Goal: Task Accomplishment & Management: Complete application form

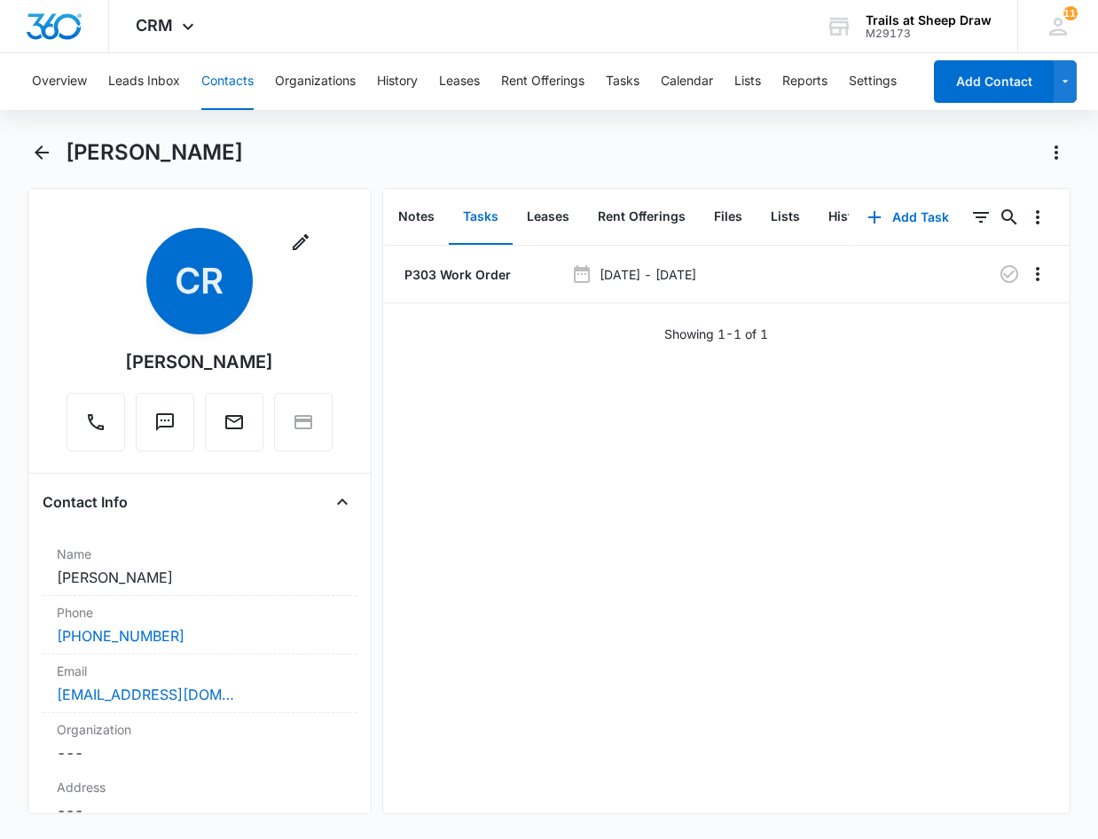
click at [229, 81] on button "Contacts" at bounding box center [227, 81] width 52 height 57
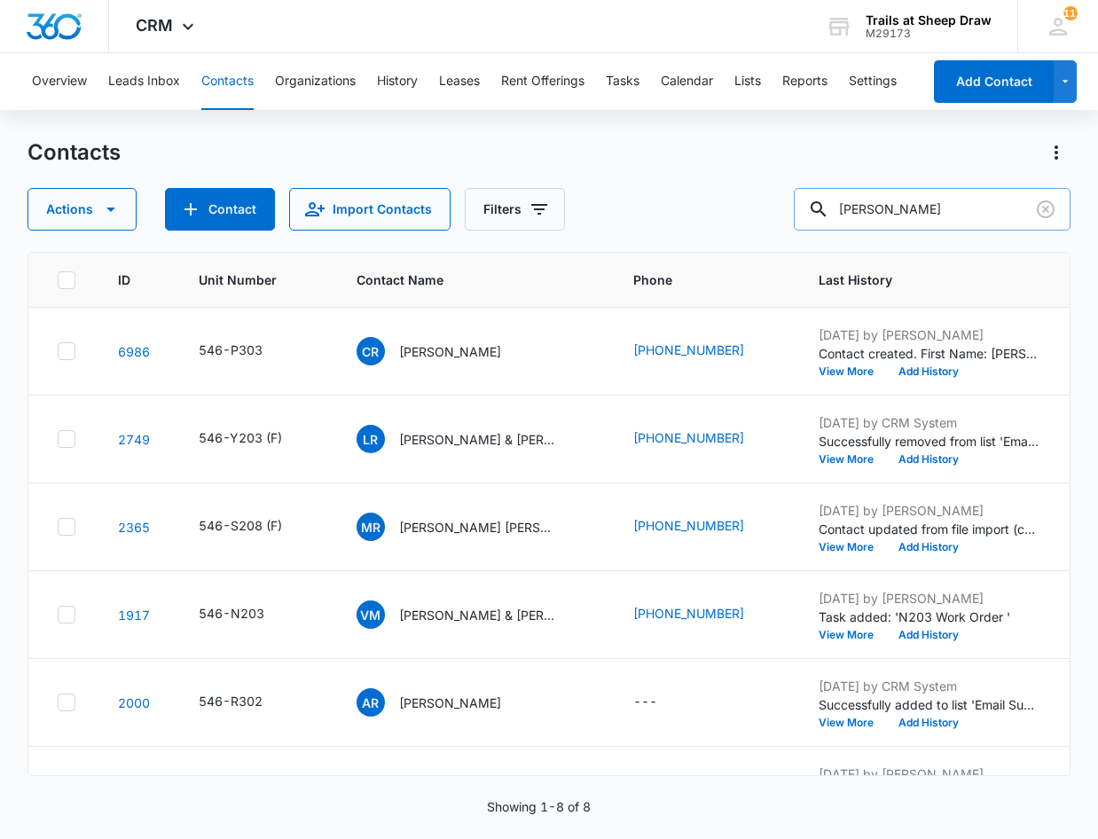
click at [922, 193] on input "[PERSON_NAME]" at bounding box center [932, 209] width 277 height 43
click at [920, 204] on input "[PERSON_NAME]" at bounding box center [932, 209] width 277 height 43
click at [919, 204] on input "[PERSON_NAME]" at bounding box center [932, 209] width 277 height 43
type input "E102"
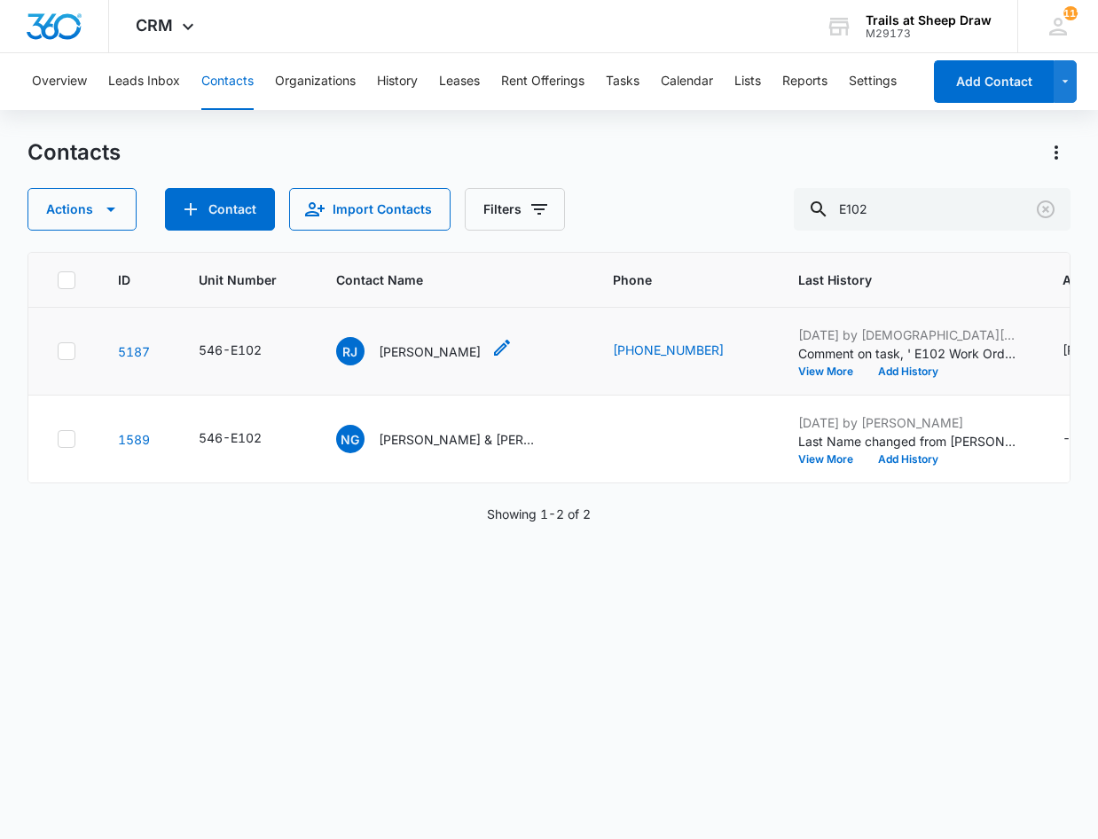
click at [412, 351] on p "[PERSON_NAME]" at bounding box center [430, 351] width 102 height 19
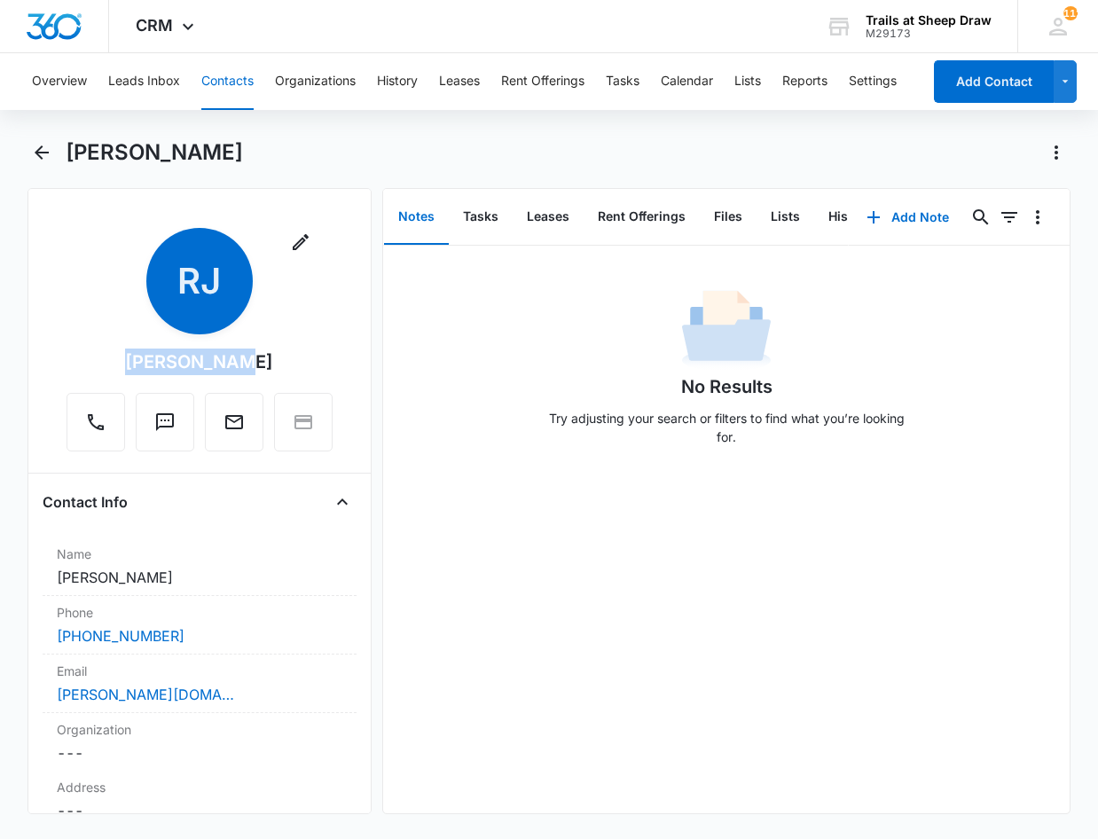
drag, startPoint x: 221, startPoint y: 364, endPoint x: 129, endPoint y: 370, distance: 91.5
click at [129, 370] on div "Remove [PERSON_NAME]" at bounding box center [200, 339] width 266 height 223
copy div "[PERSON_NAME]"
click at [740, 208] on button "Files" at bounding box center [728, 217] width 57 height 55
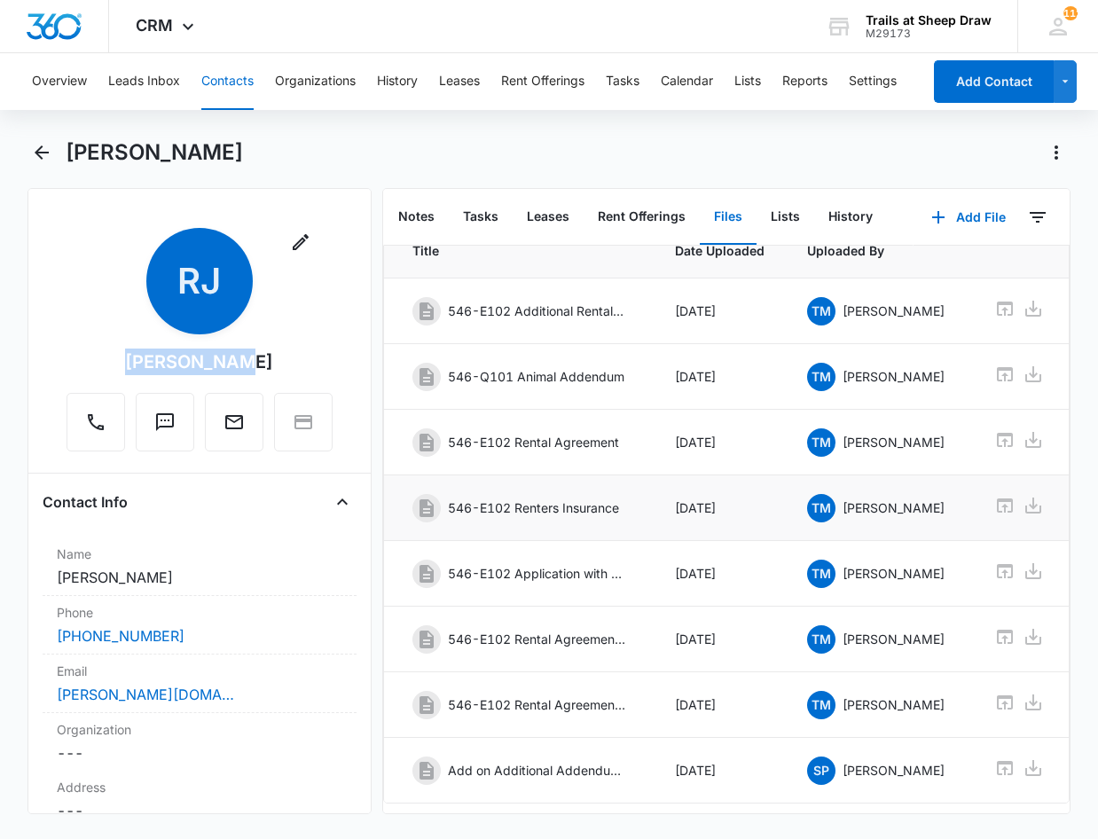
scroll to position [137, 0]
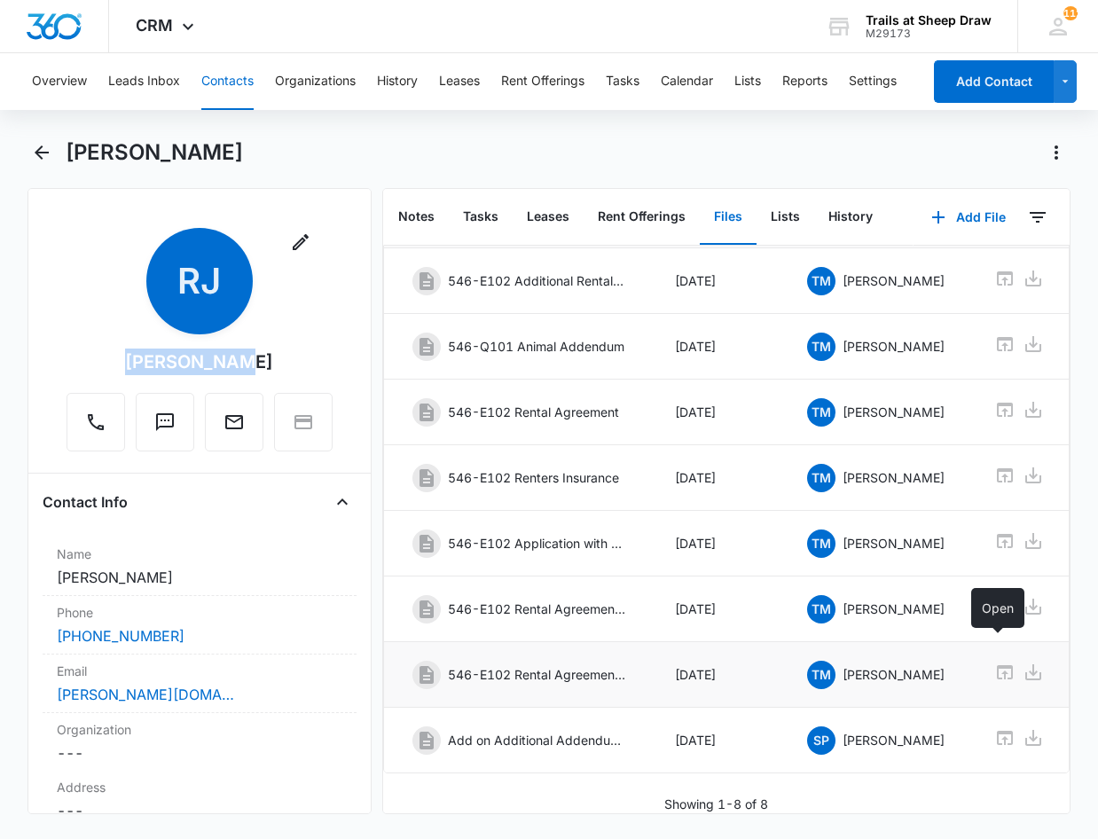
click at [996, 662] on icon at bounding box center [1004, 672] width 21 height 21
click at [220, 90] on button "Contacts" at bounding box center [227, 81] width 52 height 57
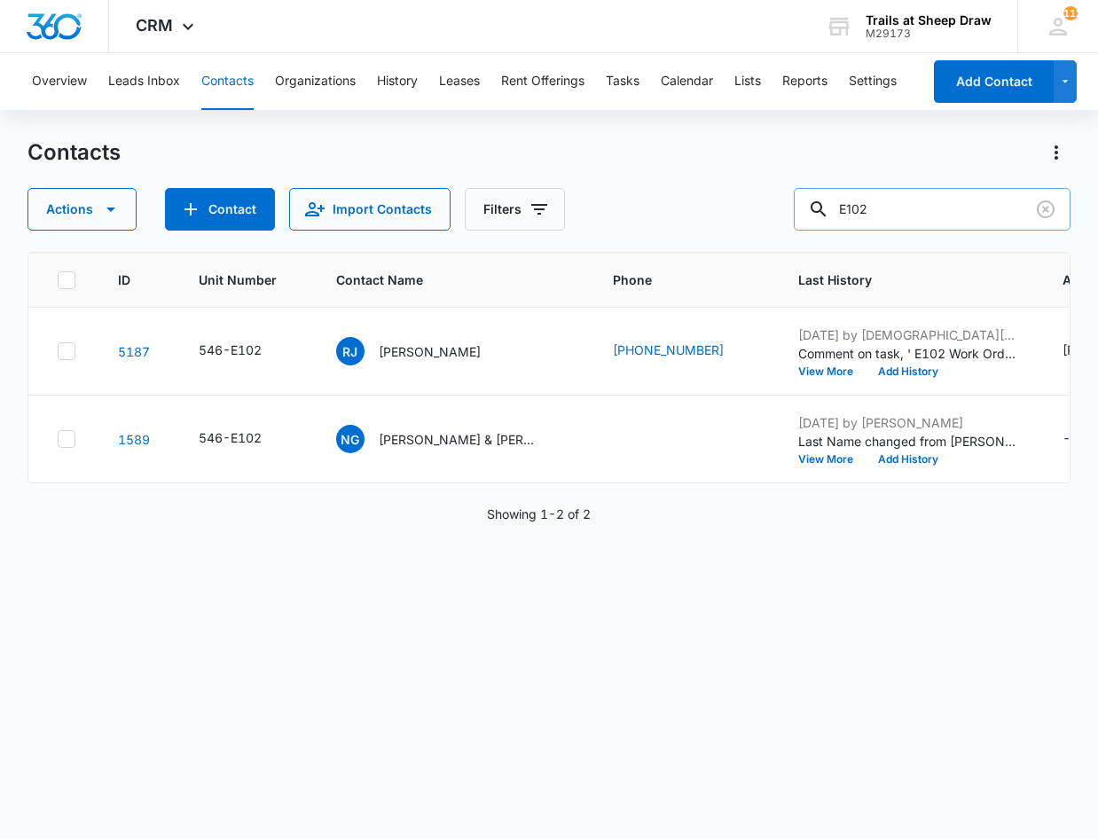
click at [898, 202] on input "E102" at bounding box center [932, 209] width 277 height 43
click at [897, 202] on input "E102" at bounding box center [932, 209] width 277 height 43
type input "V304"
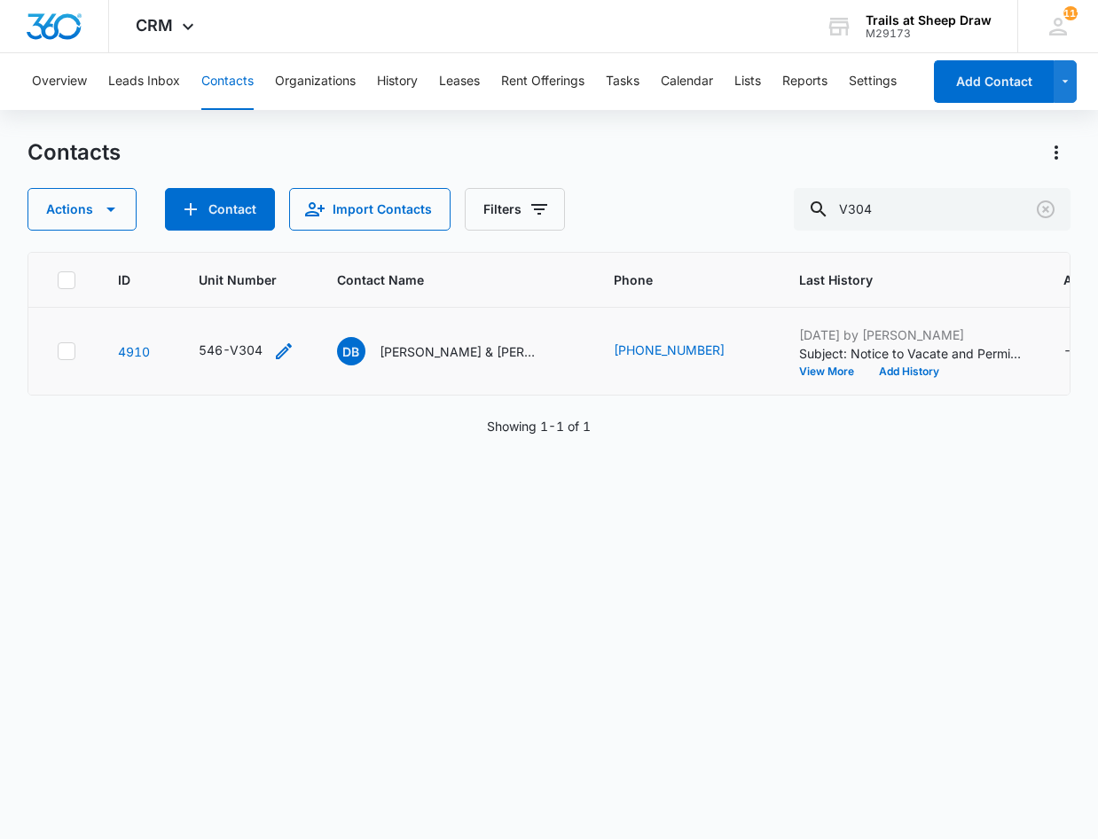
click at [222, 357] on div "546-V304" at bounding box center [231, 350] width 64 height 19
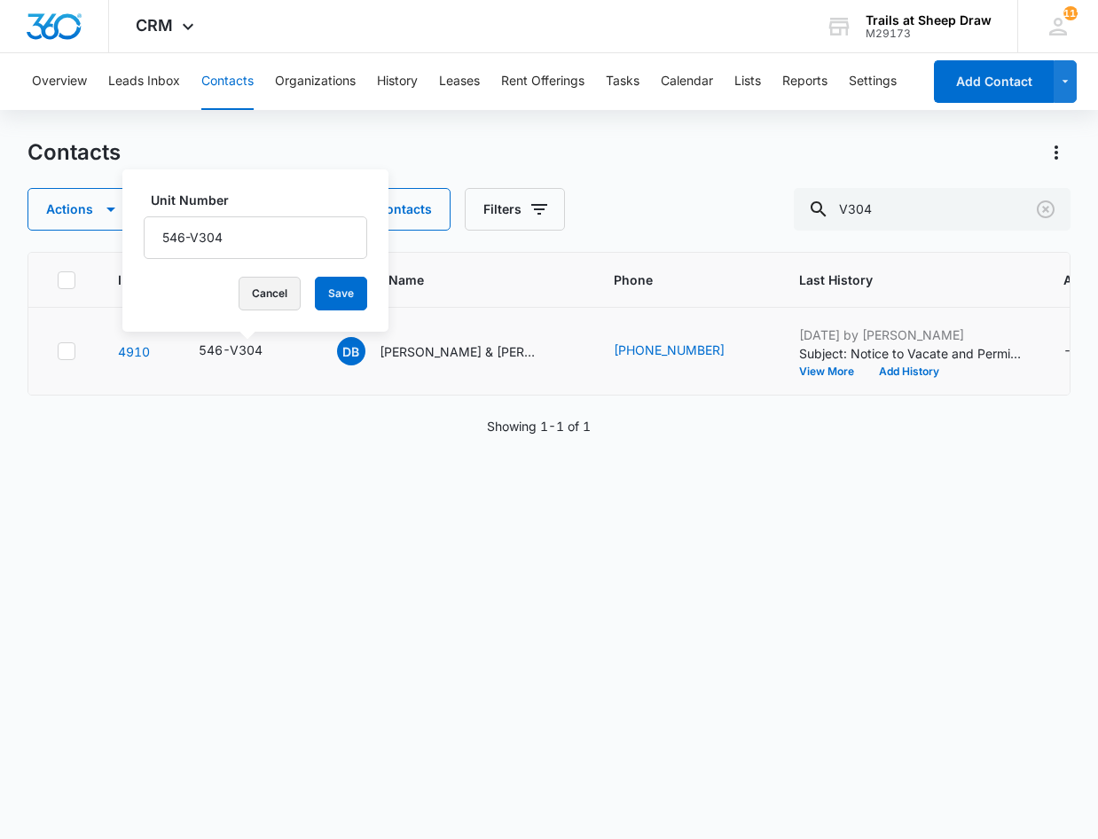
click at [264, 297] on button "Cancel" at bounding box center [270, 294] width 62 height 34
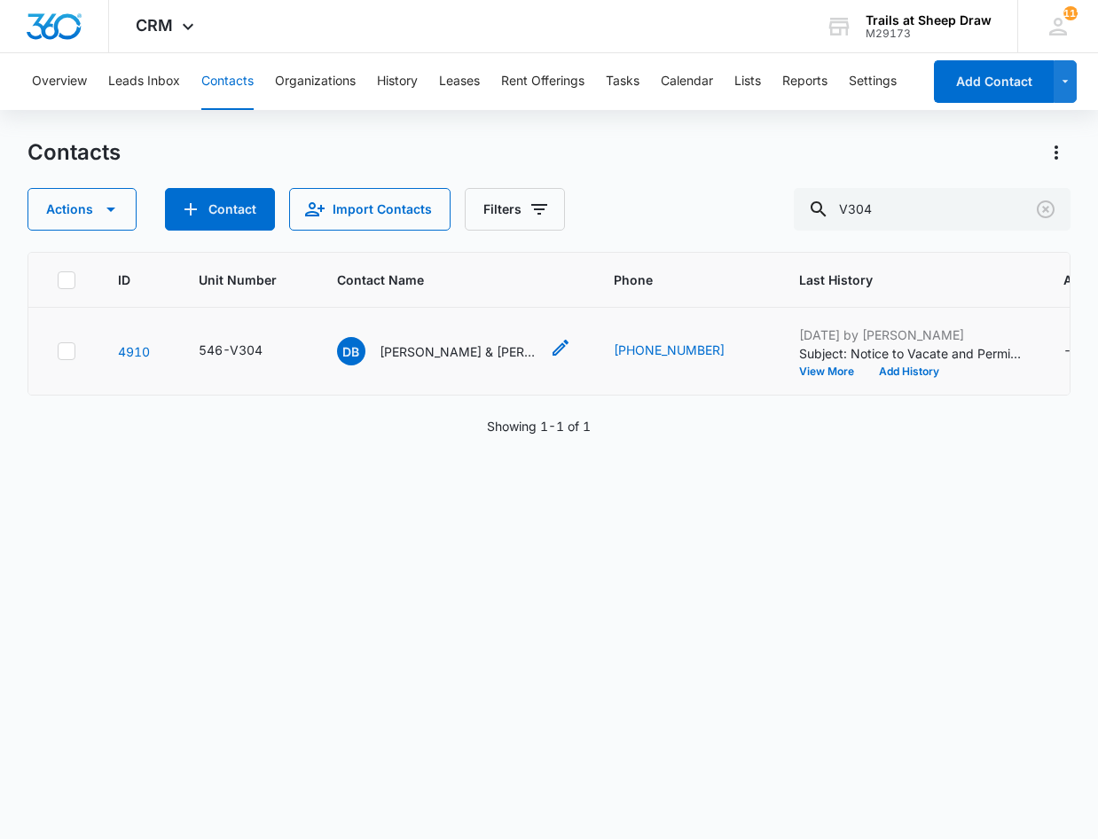
click at [456, 353] on p "[PERSON_NAME] & [PERSON_NAME]" at bounding box center [460, 351] width 160 height 19
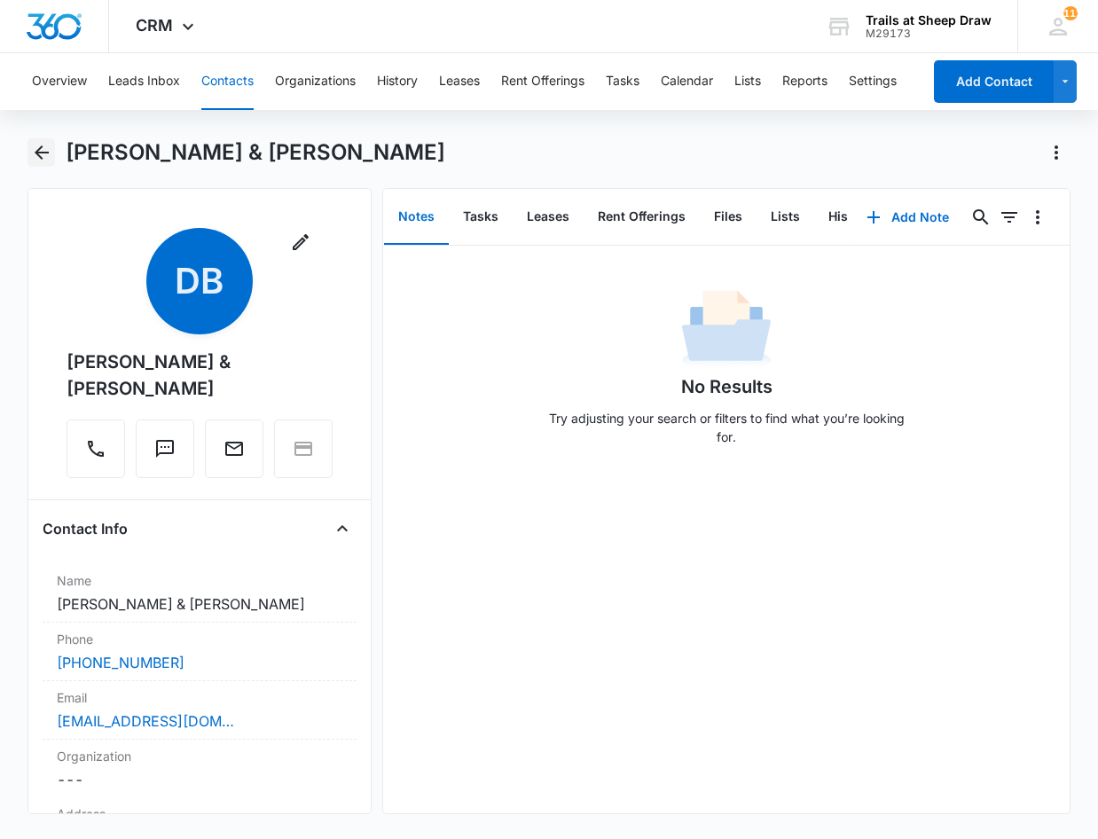
click at [36, 145] on icon "Back" at bounding box center [41, 152] width 21 height 21
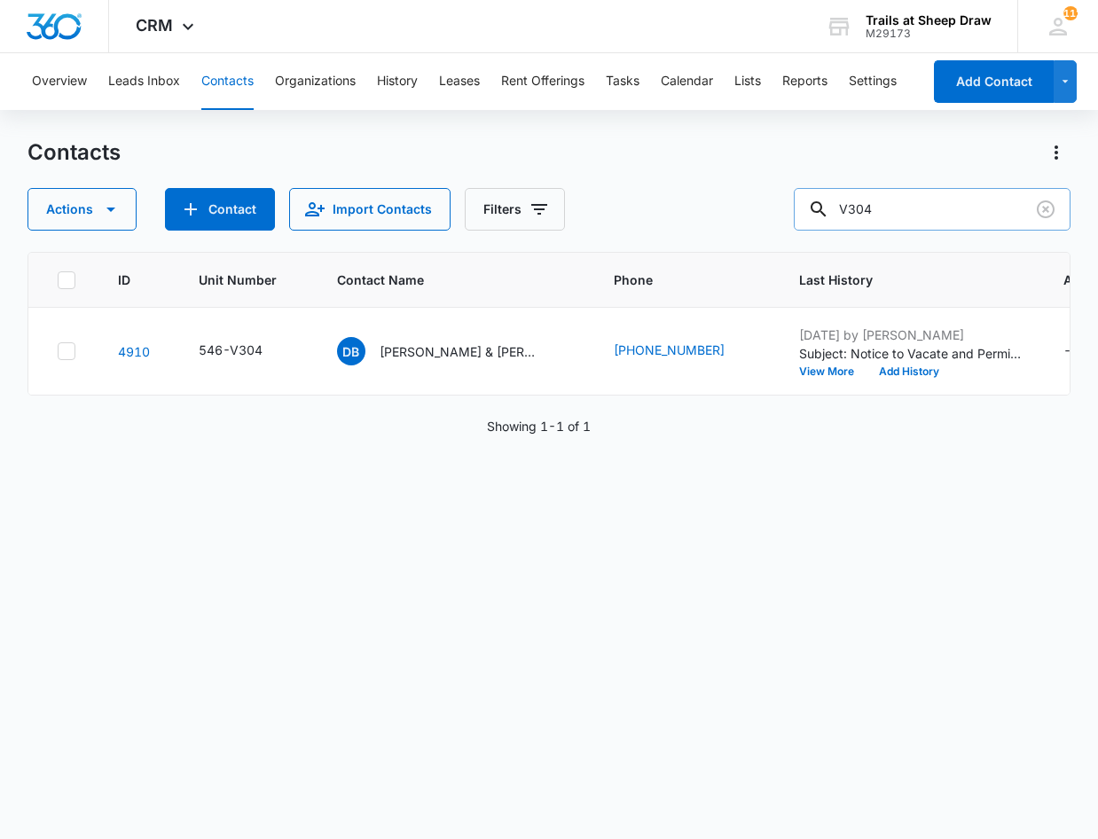
click at [952, 214] on input "V304" at bounding box center [932, 209] width 277 height 43
type input "E102"
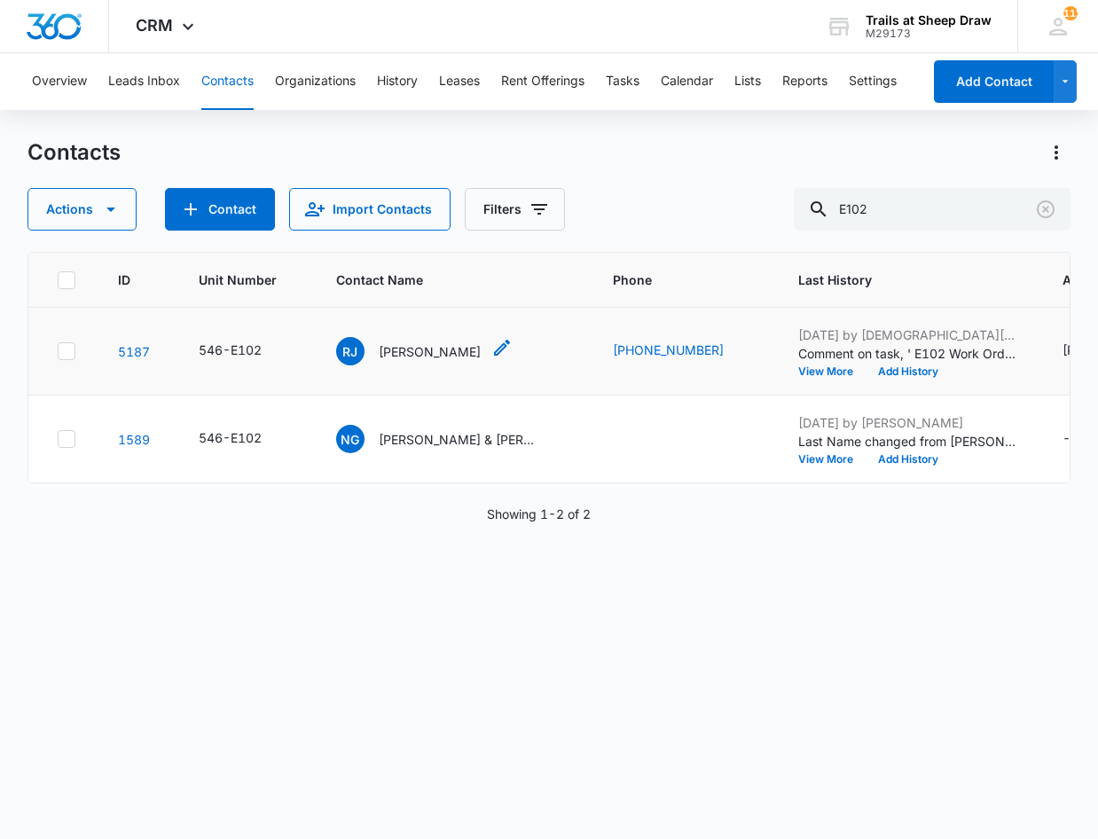
click at [420, 357] on p "[PERSON_NAME]" at bounding box center [430, 351] width 102 height 19
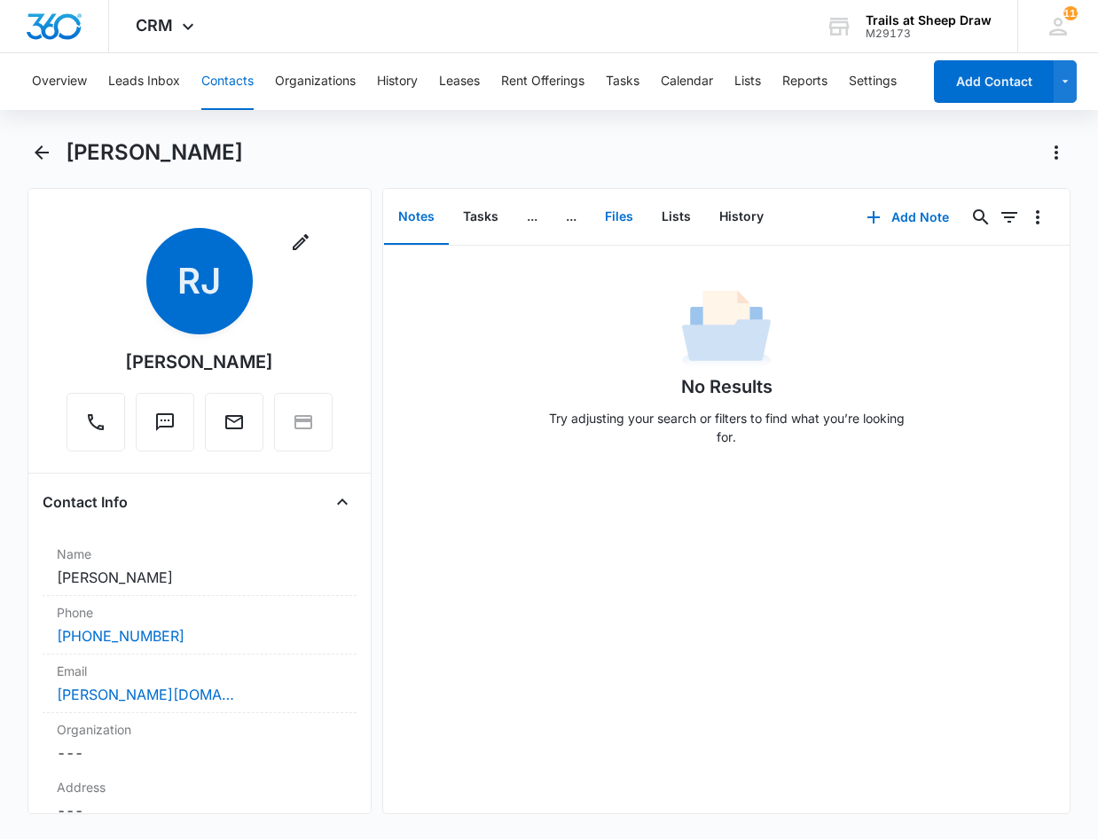
click at [628, 209] on button "Files" at bounding box center [619, 217] width 57 height 55
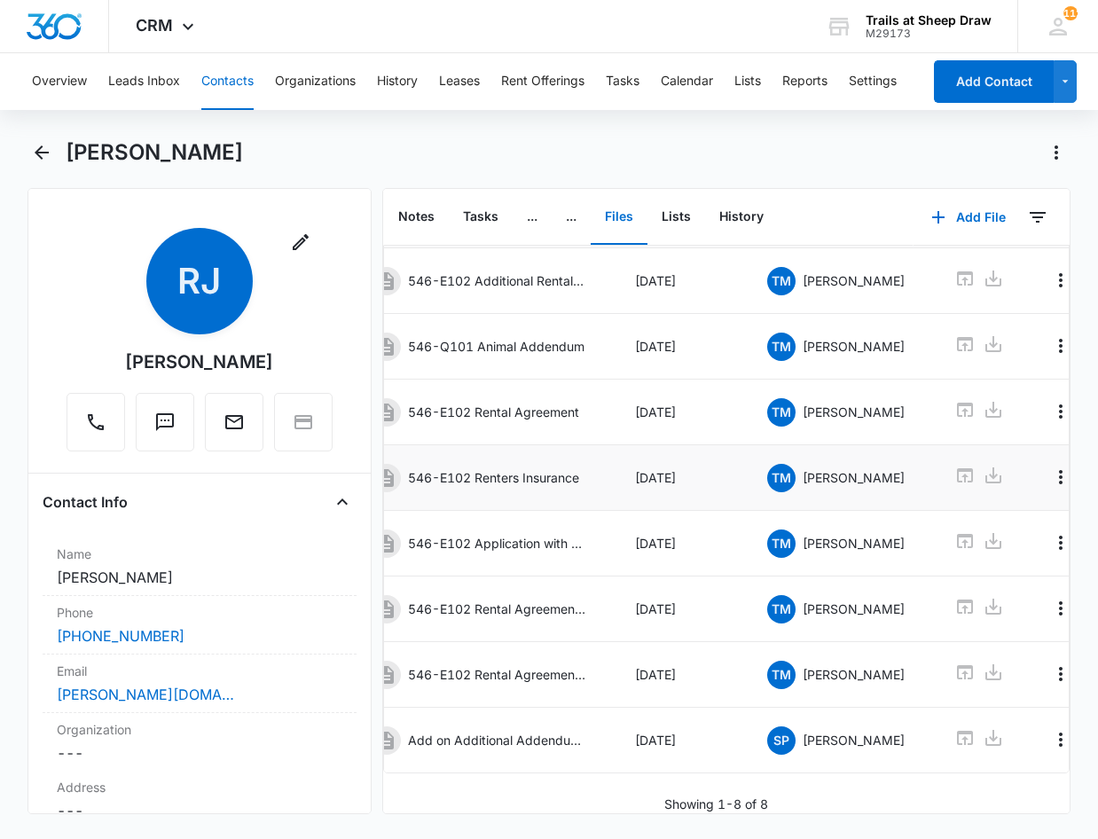
scroll to position [0, 7]
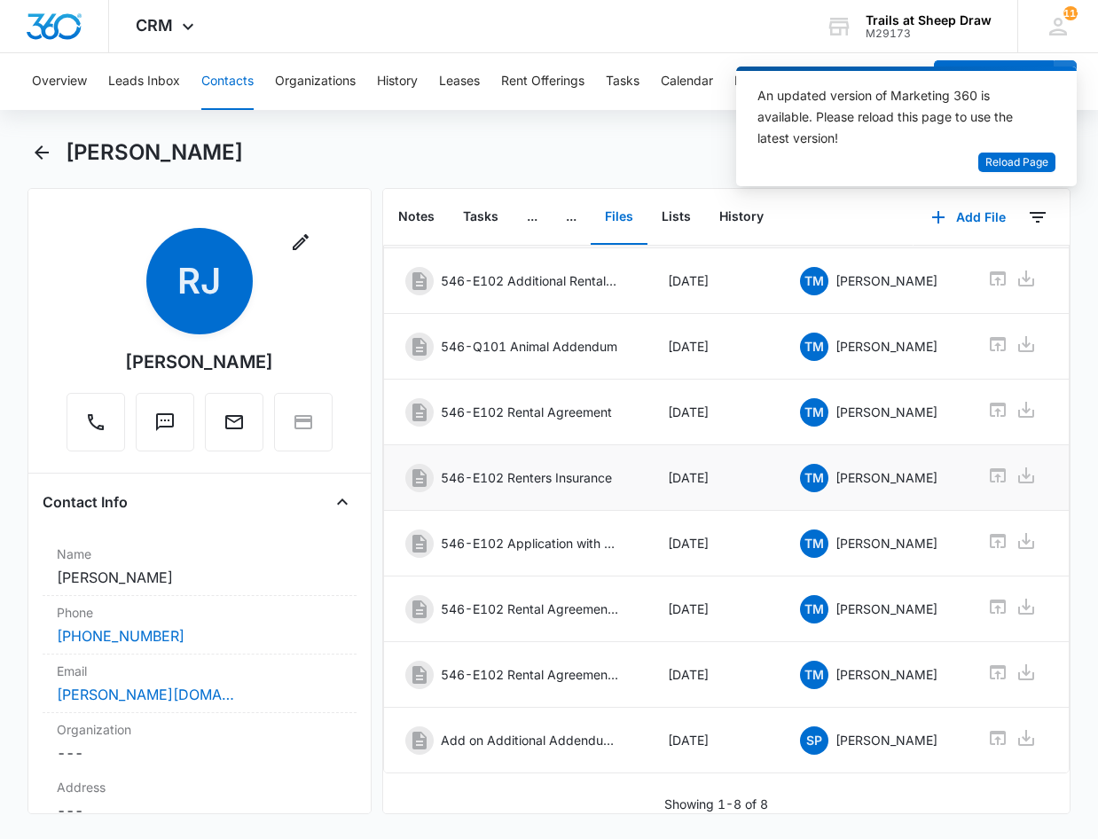
click at [228, 72] on button "Contacts" at bounding box center [227, 81] width 52 height 57
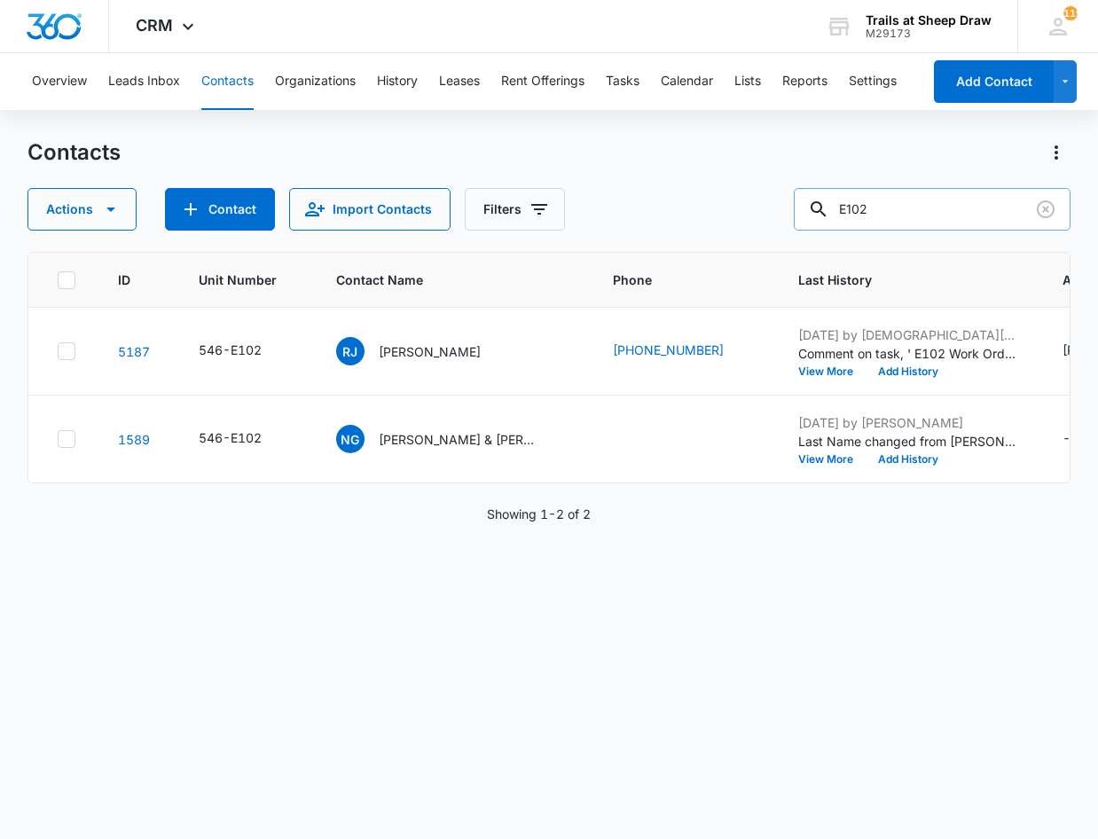
click at [896, 207] on input "E102" at bounding box center [932, 209] width 277 height 43
click at [896, 206] on input "E102" at bounding box center [932, 209] width 277 height 43
type input "Q"
click at [611, 145] on div "Contacts" at bounding box center [548, 152] width 1043 height 28
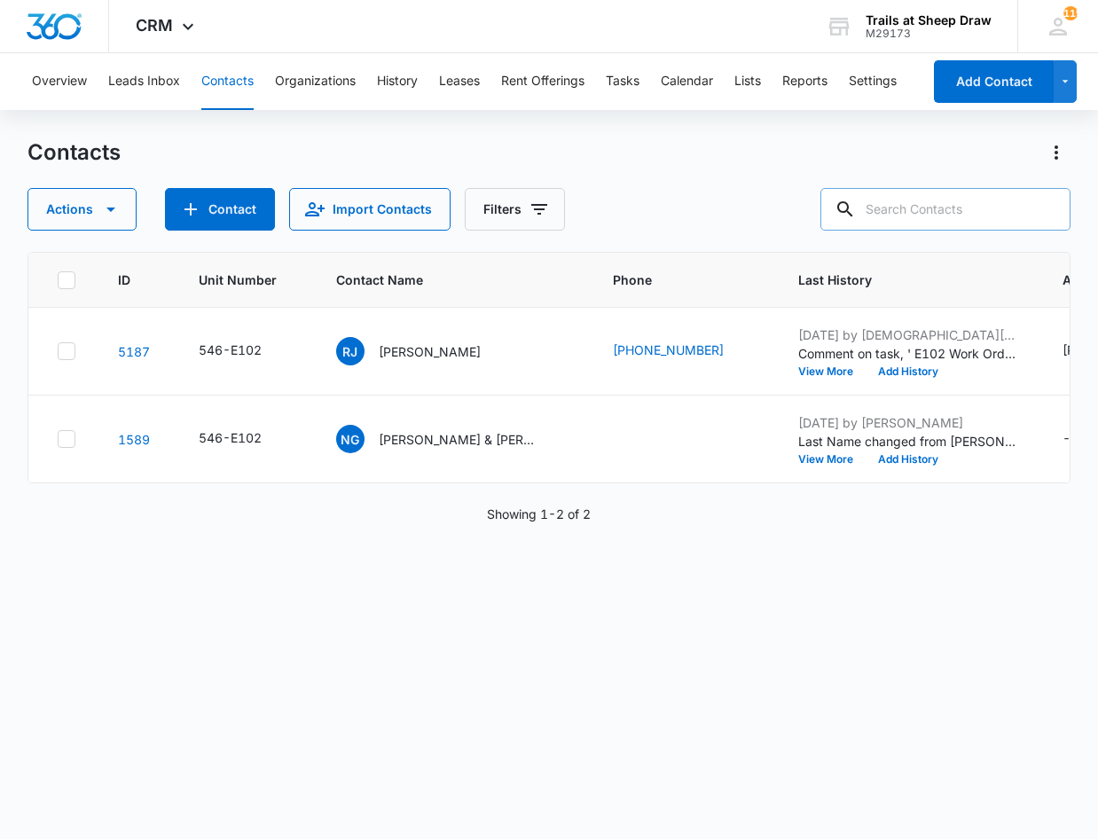
click at [913, 212] on input "text" at bounding box center [945, 209] width 250 height 43
type input "Paris"
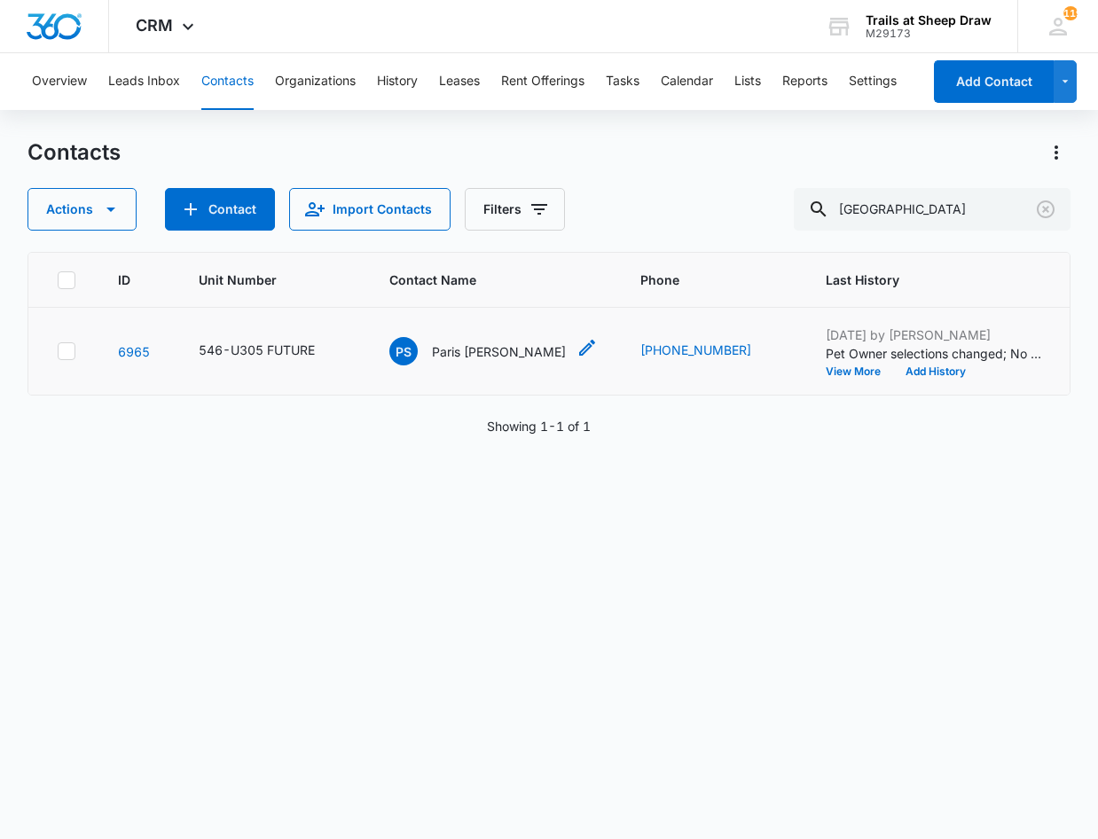
click at [496, 355] on p "Paris Shaun Van Velkinburgh" at bounding box center [499, 351] width 134 height 19
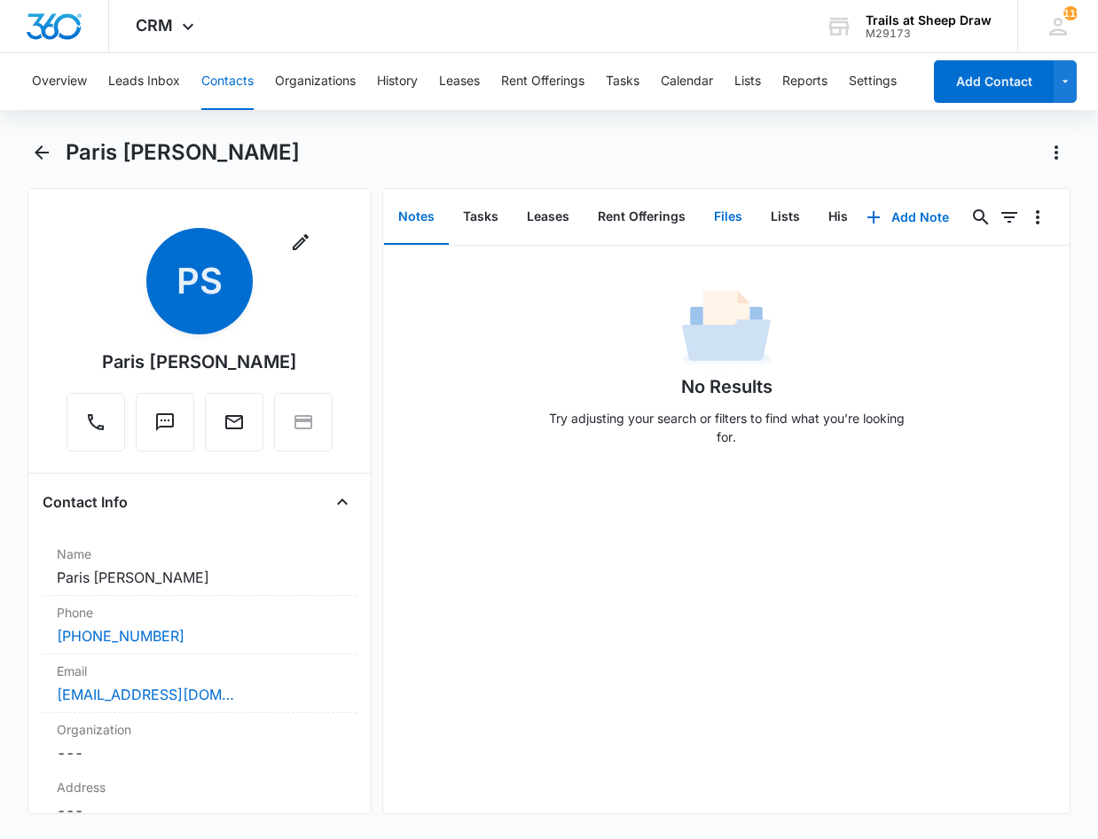
click at [730, 213] on button "Files" at bounding box center [728, 217] width 57 height 55
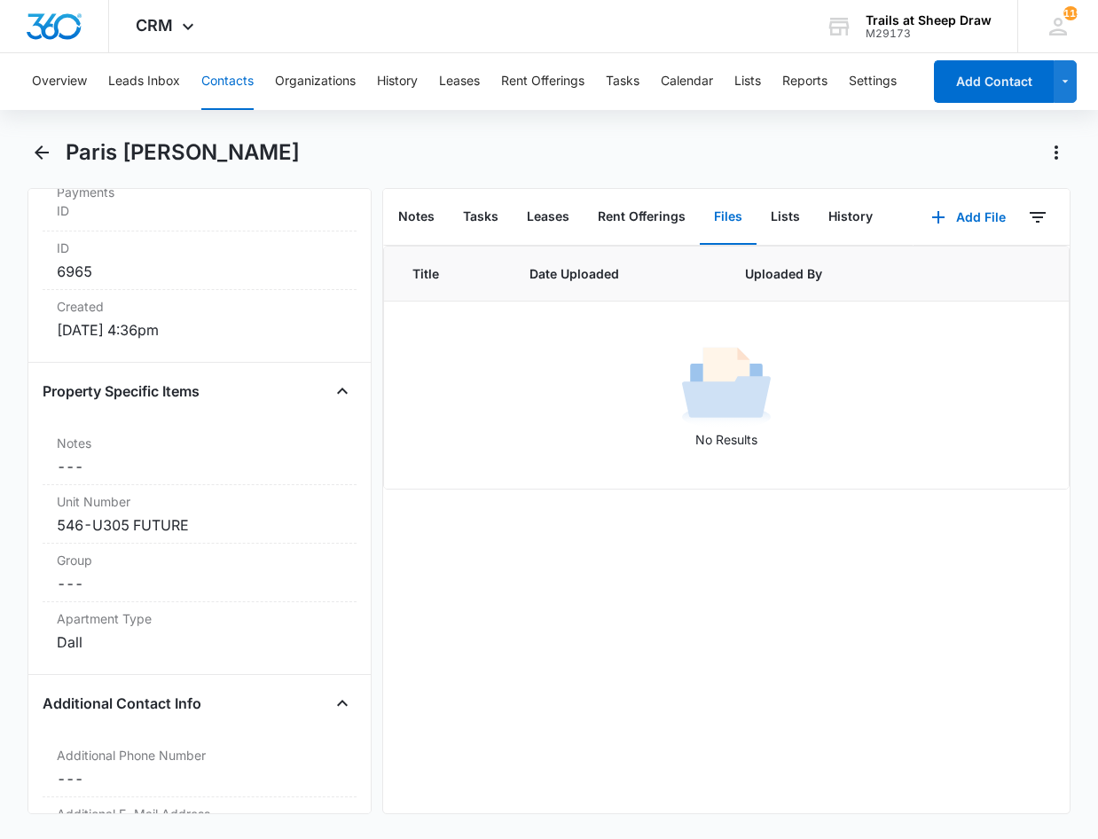
scroll to position [1242, 0]
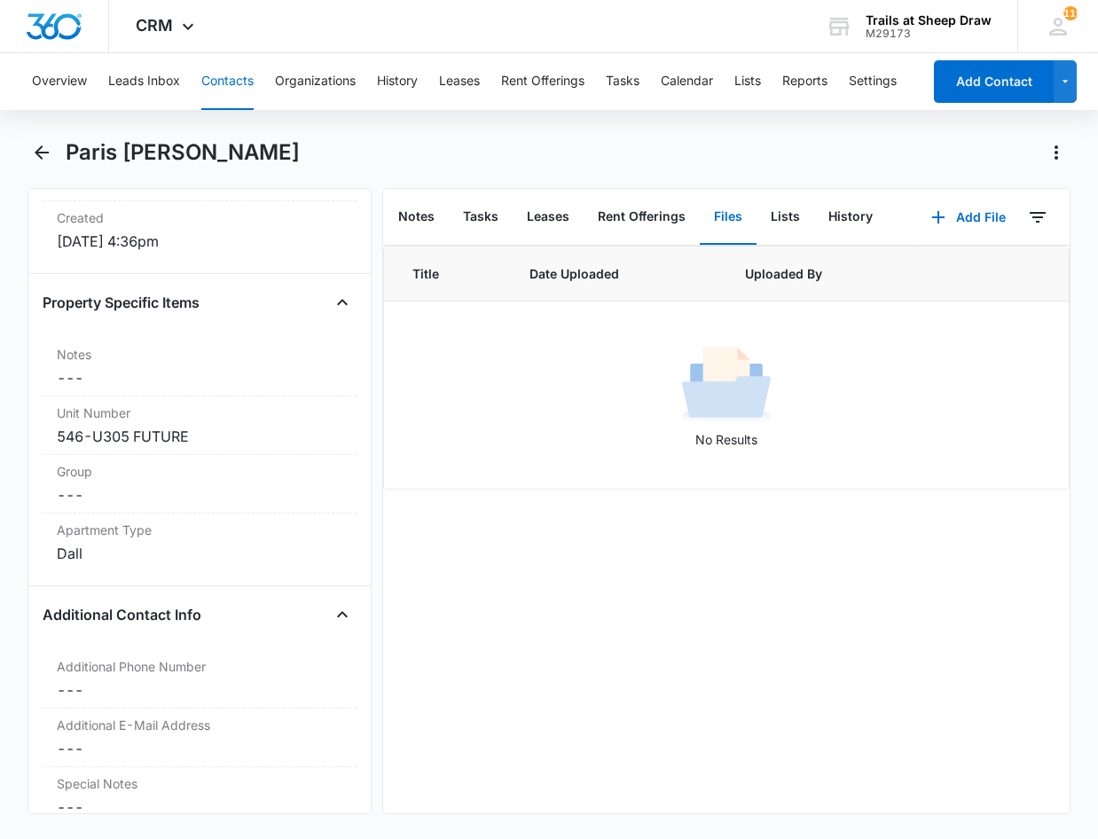
click at [230, 83] on button "Contacts" at bounding box center [227, 81] width 52 height 57
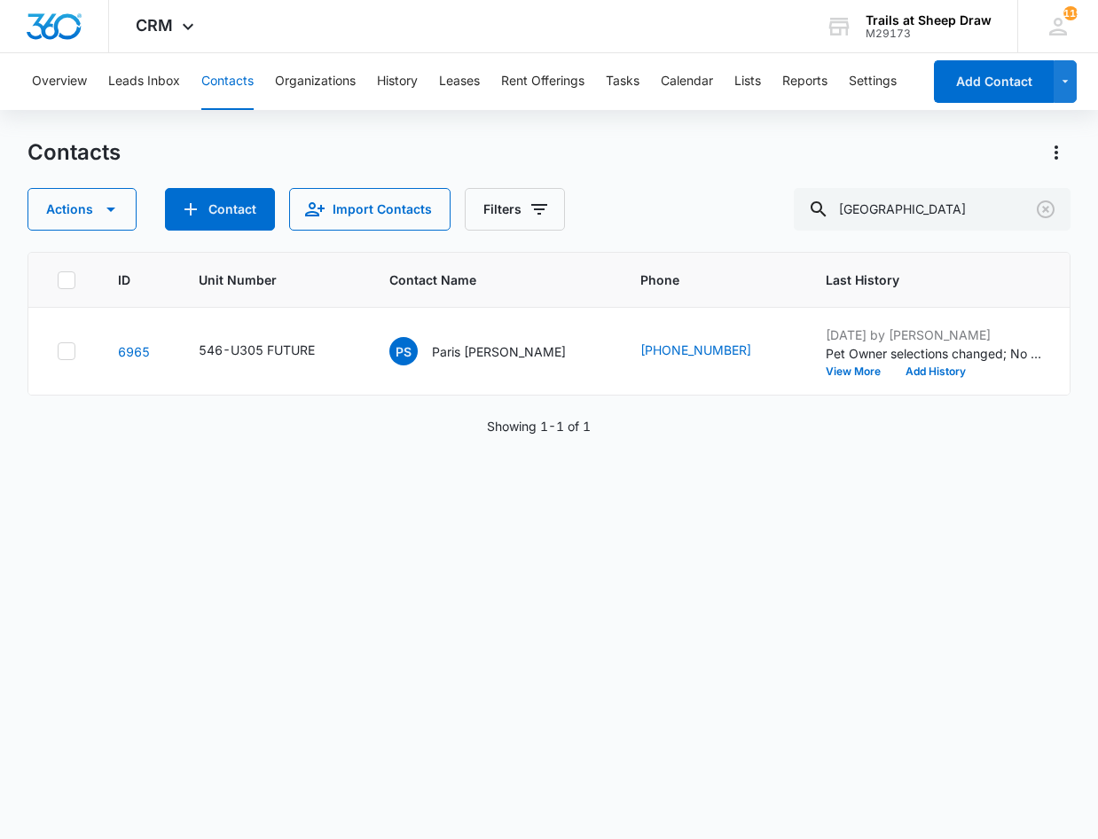
click at [224, 76] on button "Contacts" at bounding box center [227, 81] width 52 height 57
click at [929, 208] on input "Paris" at bounding box center [932, 209] width 277 height 43
type input "F307"
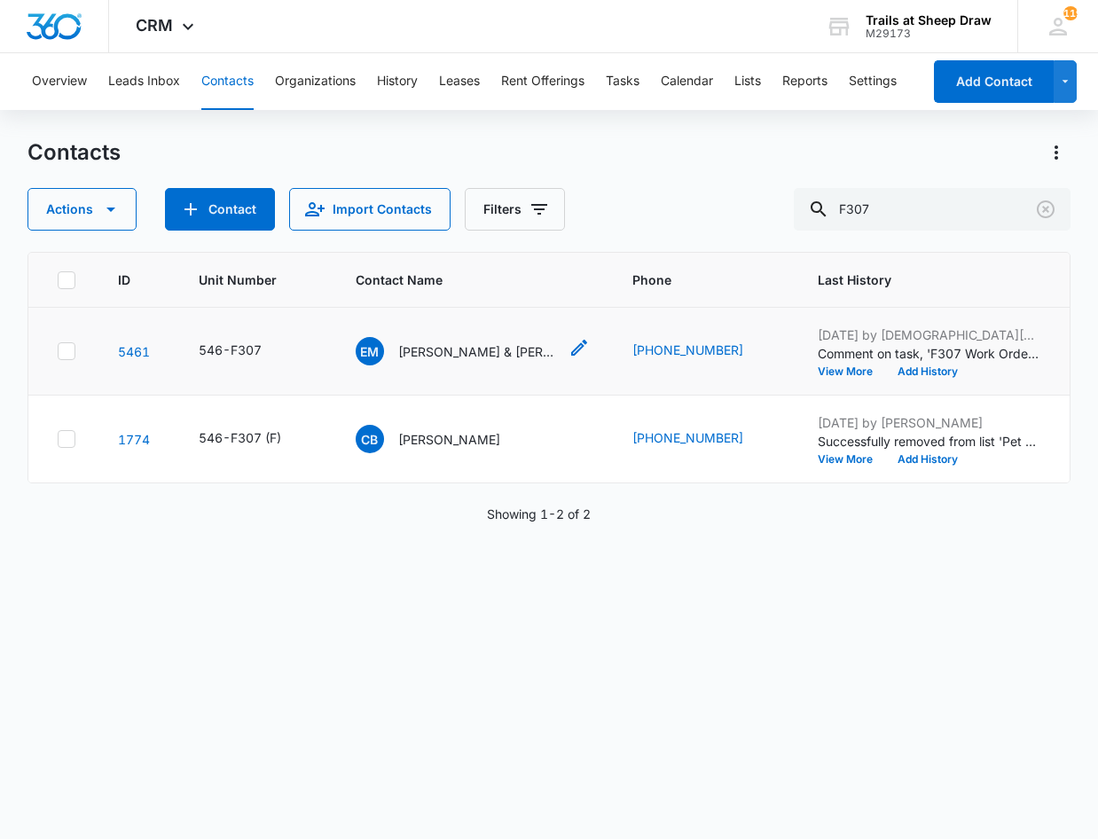
click at [485, 357] on p "Emilio M. Estrada & Mayra A Perez-Estrada" at bounding box center [478, 351] width 160 height 19
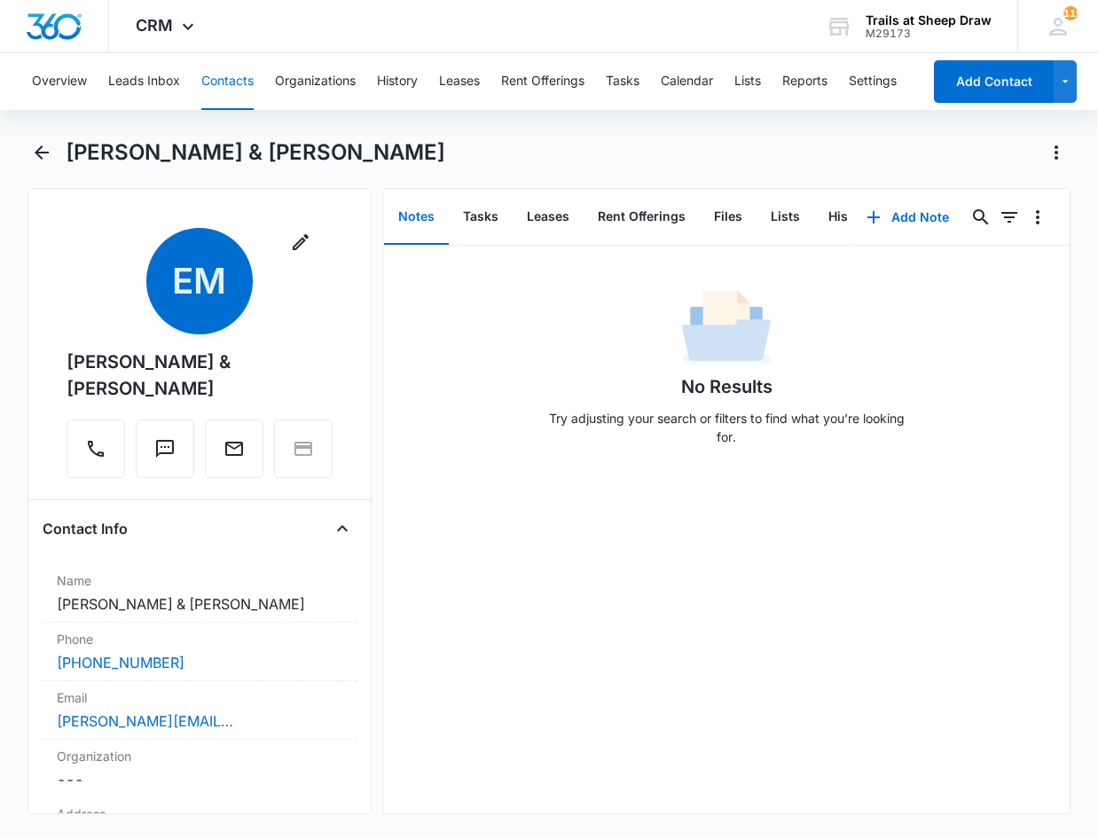
drag, startPoint x: 189, startPoint y: 383, endPoint x: 31, endPoint y: 334, distance: 165.2
click at [31, 334] on div "Remove EM Emilio M. Estrada & Mayra A Perez-Estrada Contact Info Name Cancel Sa…" at bounding box center [199, 501] width 344 height 626
copy div "Emilio M. Estrada & Mayra A Perez-Estrada"
click at [242, 76] on button "Contacts" at bounding box center [227, 81] width 52 height 57
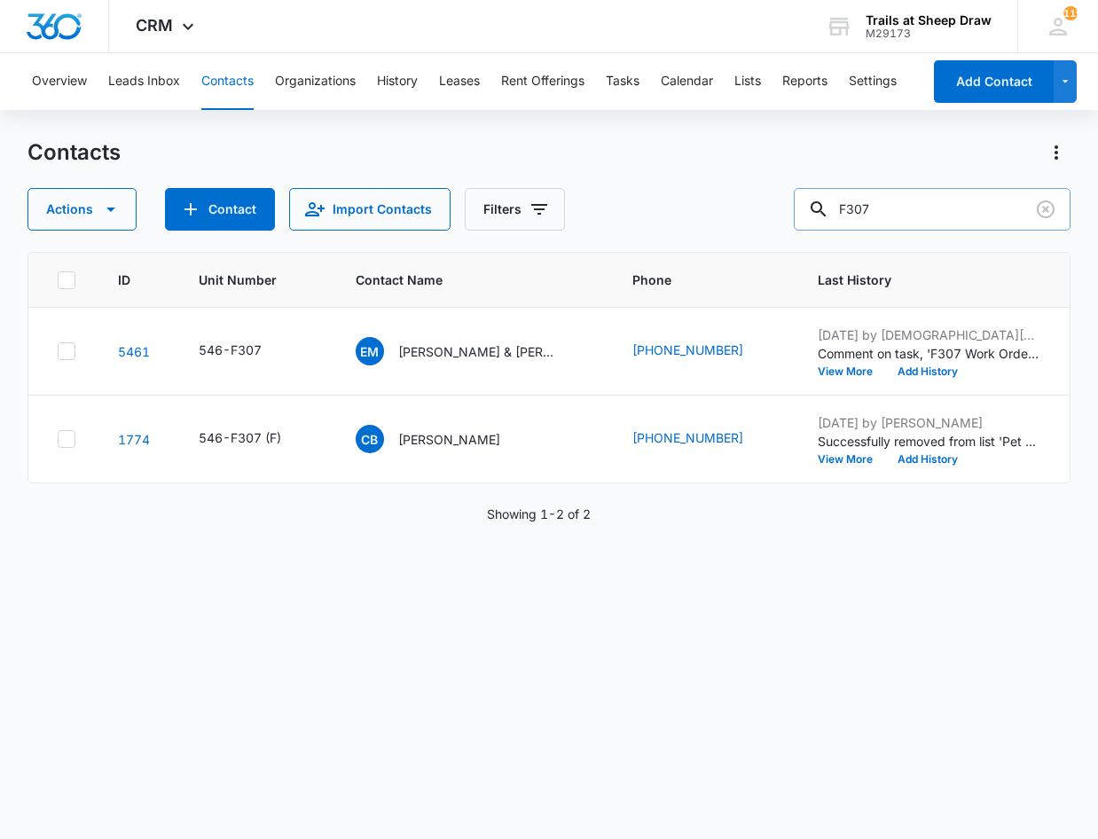
click at [924, 208] on input "F307" at bounding box center [932, 209] width 277 height 43
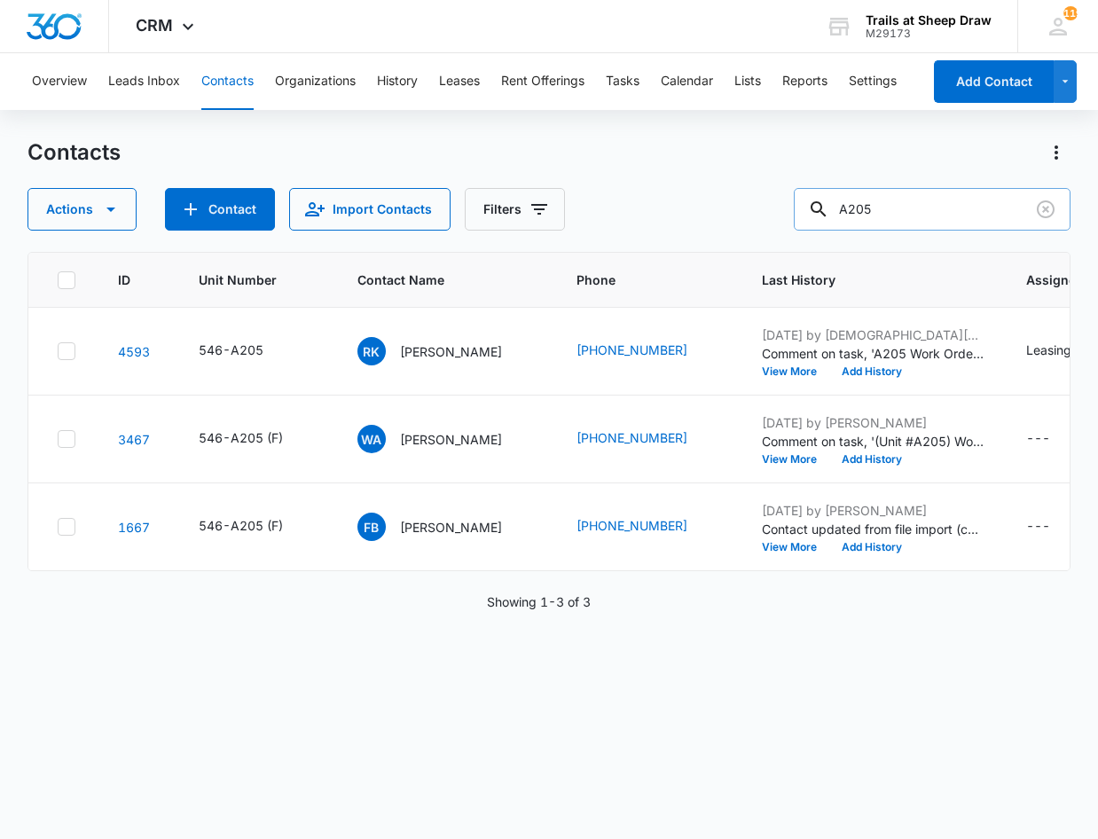
drag, startPoint x: 903, startPoint y: 232, endPoint x: 905, endPoint y: 214, distance: 18.7
click at [903, 230] on div "Contacts Actions Contact Import Contacts Filters A205 ID Unit Number Contact Na…" at bounding box center [548, 487] width 1043 height 699
click at [905, 214] on input "A205" at bounding box center [932, 209] width 277 height 43
click at [904, 214] on input "A205" at bounding box center [932, 209] width 277 height 43
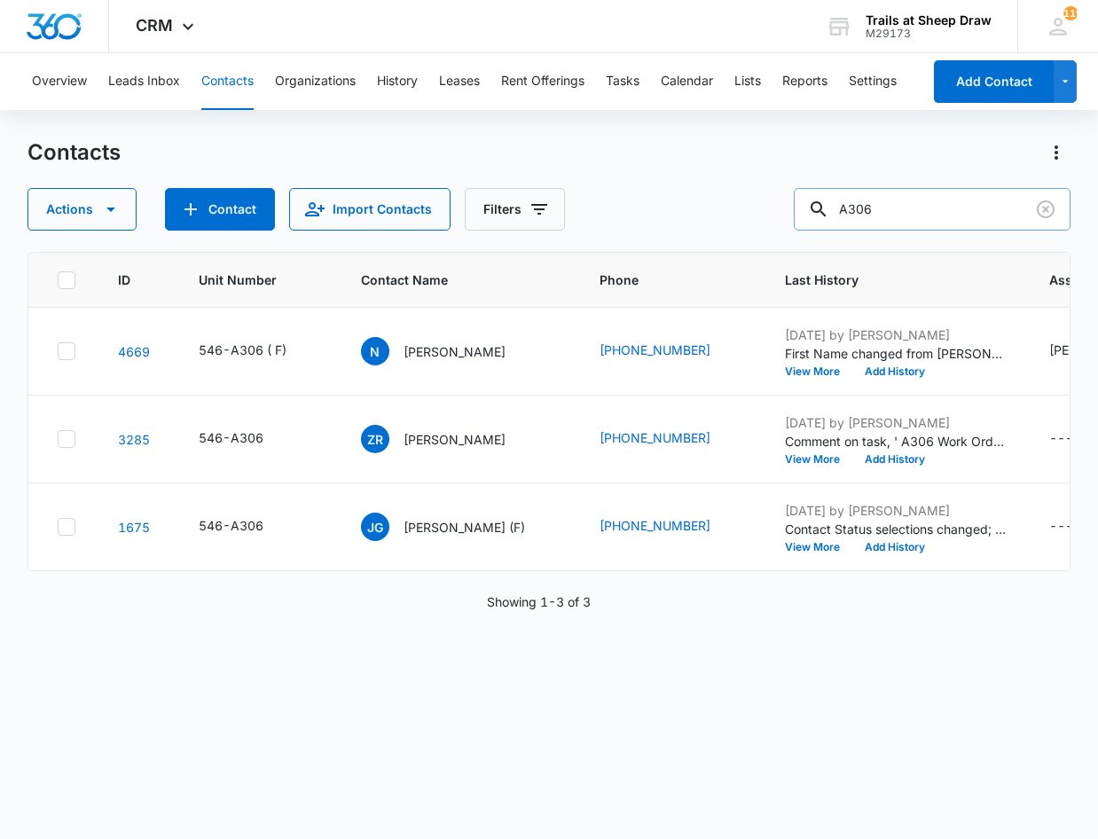
click at [906, 206] on input "A306" at bounding box center [932, 209] width 277 height 43
click at [906, 205] on input "A306" at bounding box center [932, 209] width 277 height 43
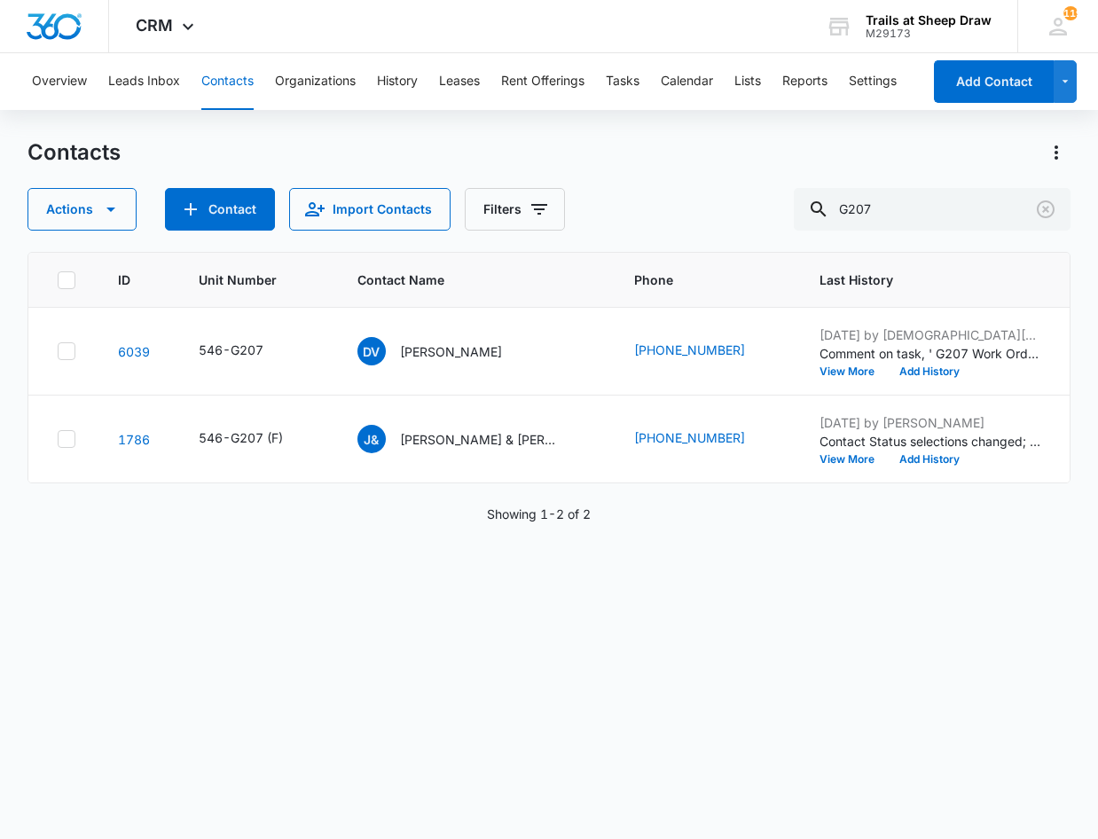
click at [437, 782] on div "ID Unit Number Contact Name Phone Last History Assigned To Contact Type Contact…" at bounding box center [548, 534] width 1043 height 564
click at [990, 208] on input "G207" at bounding box center [932, 209] width 277 height 43
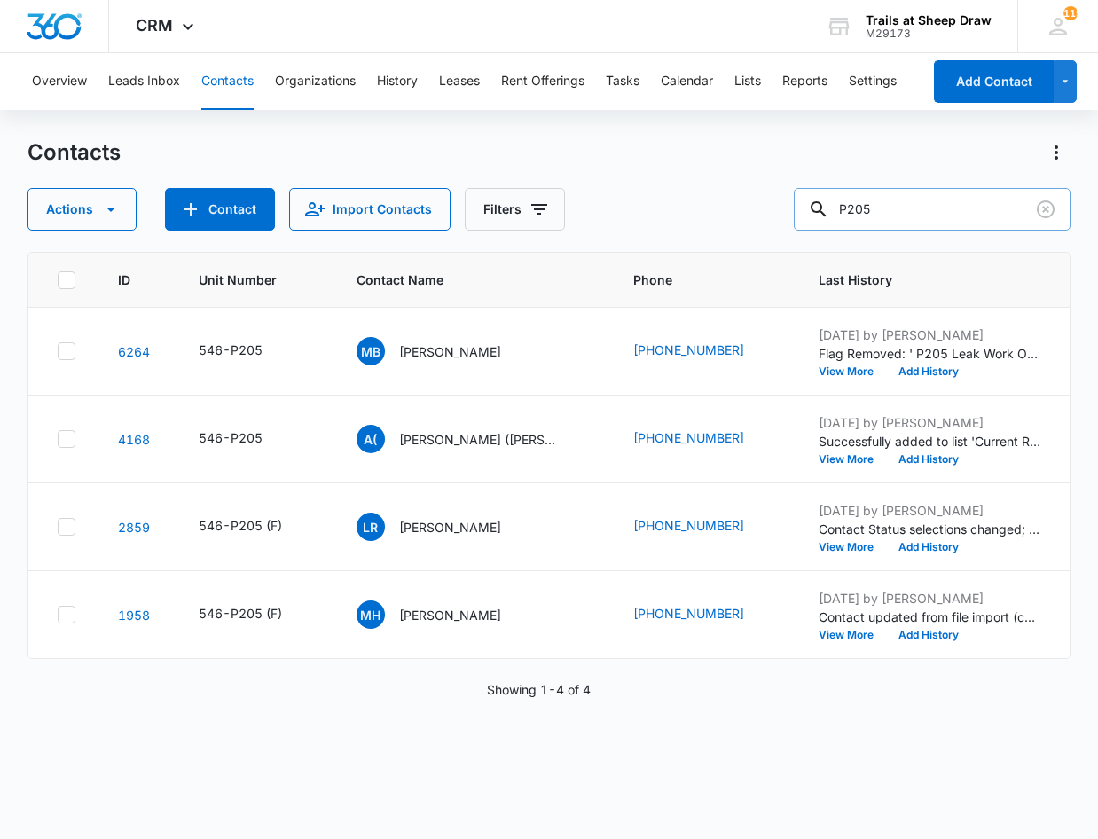
click at [920, 210] on input "P205" at bounding box center [932, 209] width 277 height 43
type input "R308"
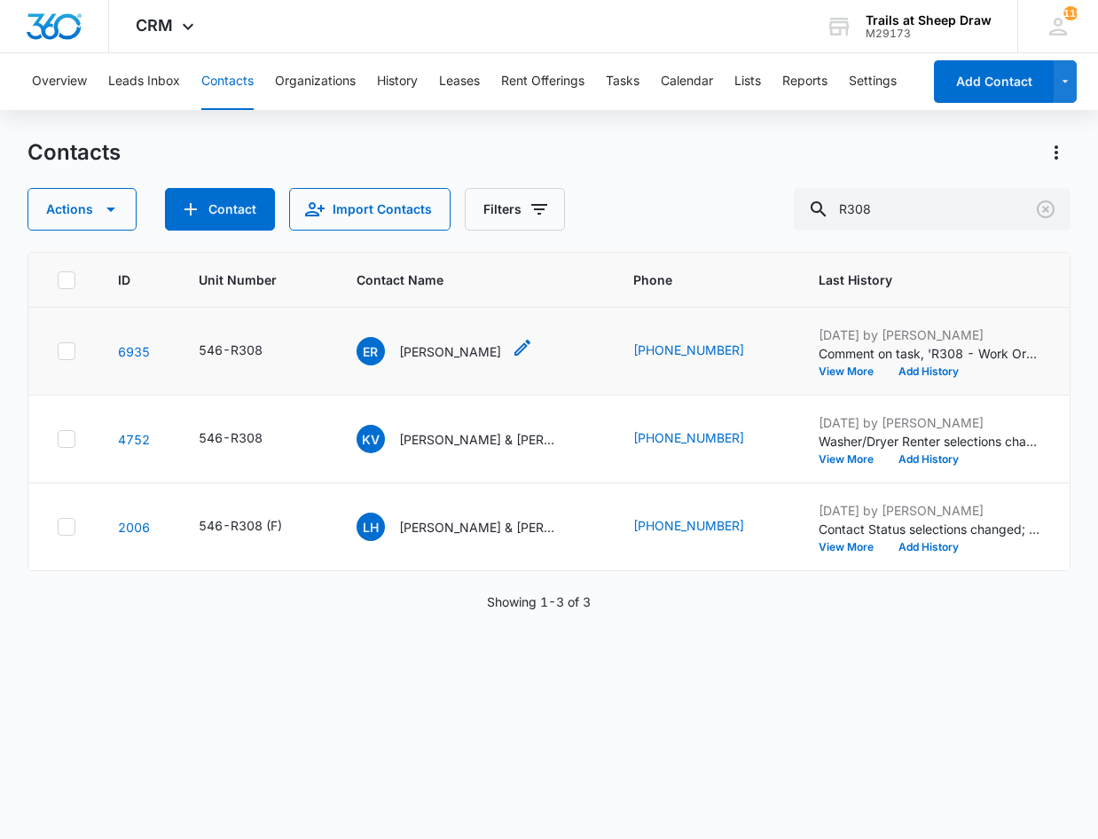
click at [440, 350] on p "Ernest Ramos" at bounding box center [450, 351] width 102 height 19
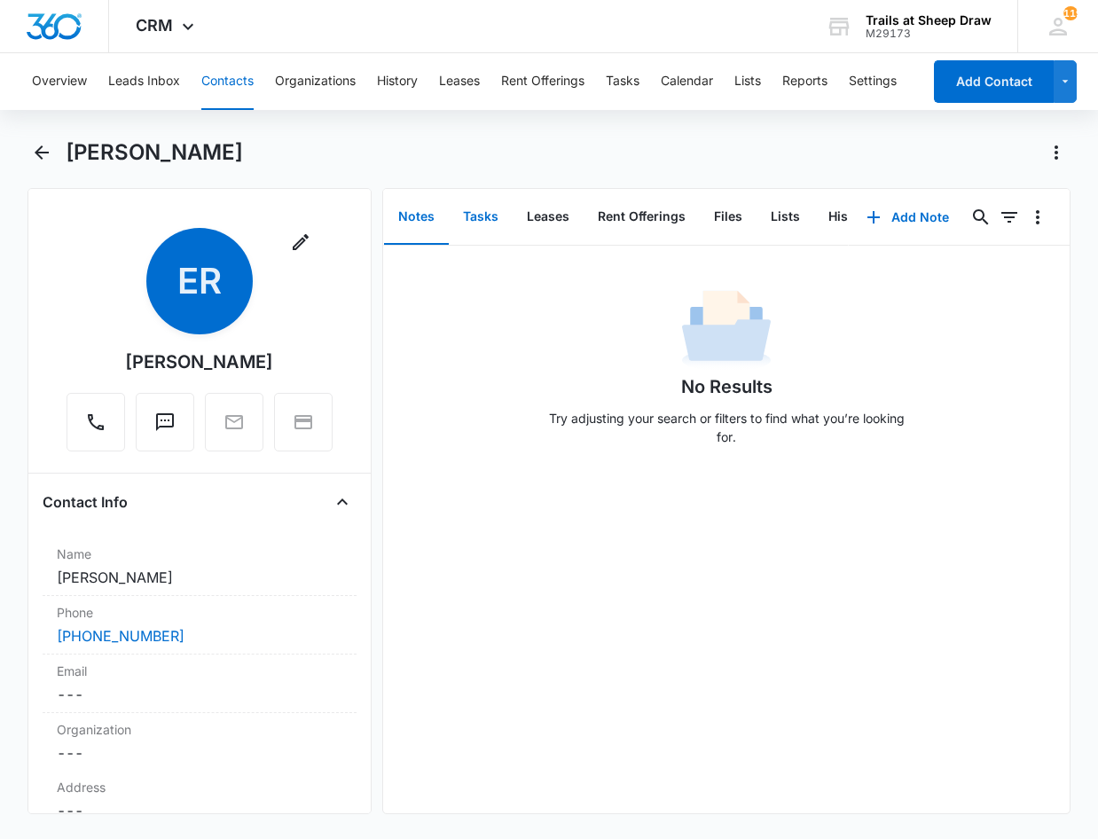
click at [479, 213] on button "Tasks" at bounding box center [481, 217] width 64 height 55
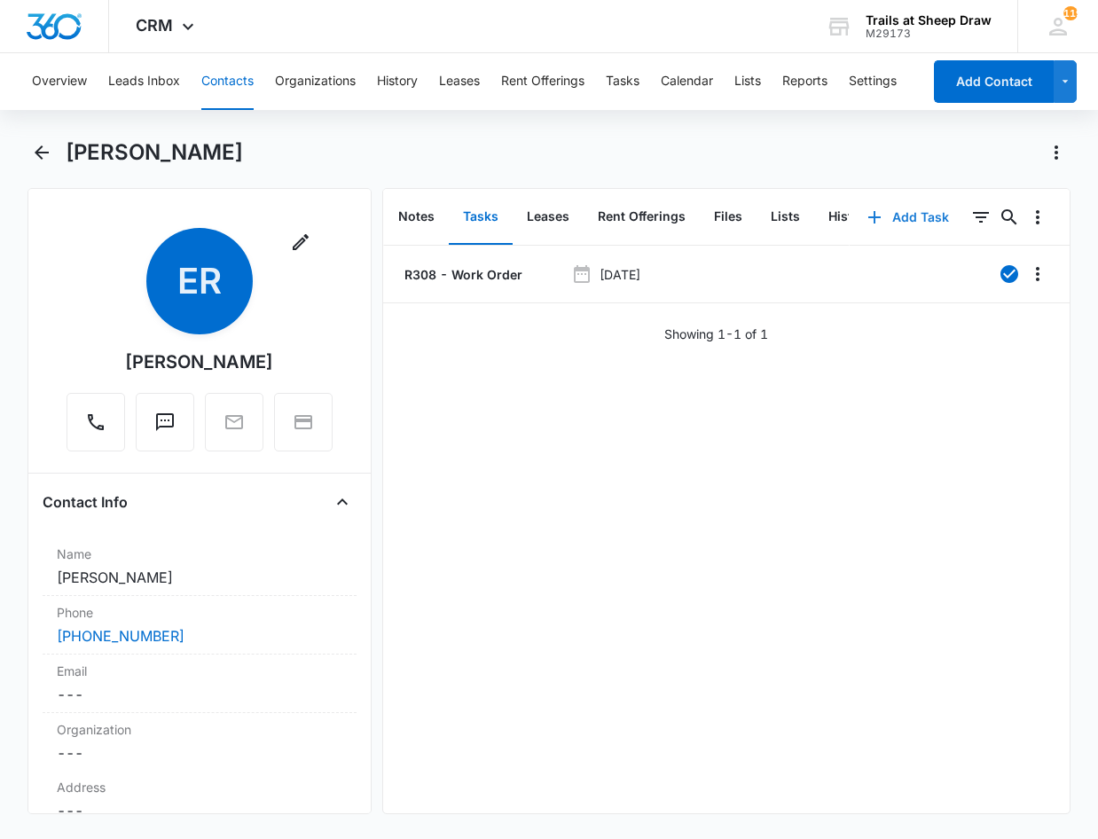
click at [877, 217] on button "Add Task" at bounding box center [908, 217] width 117 height 43
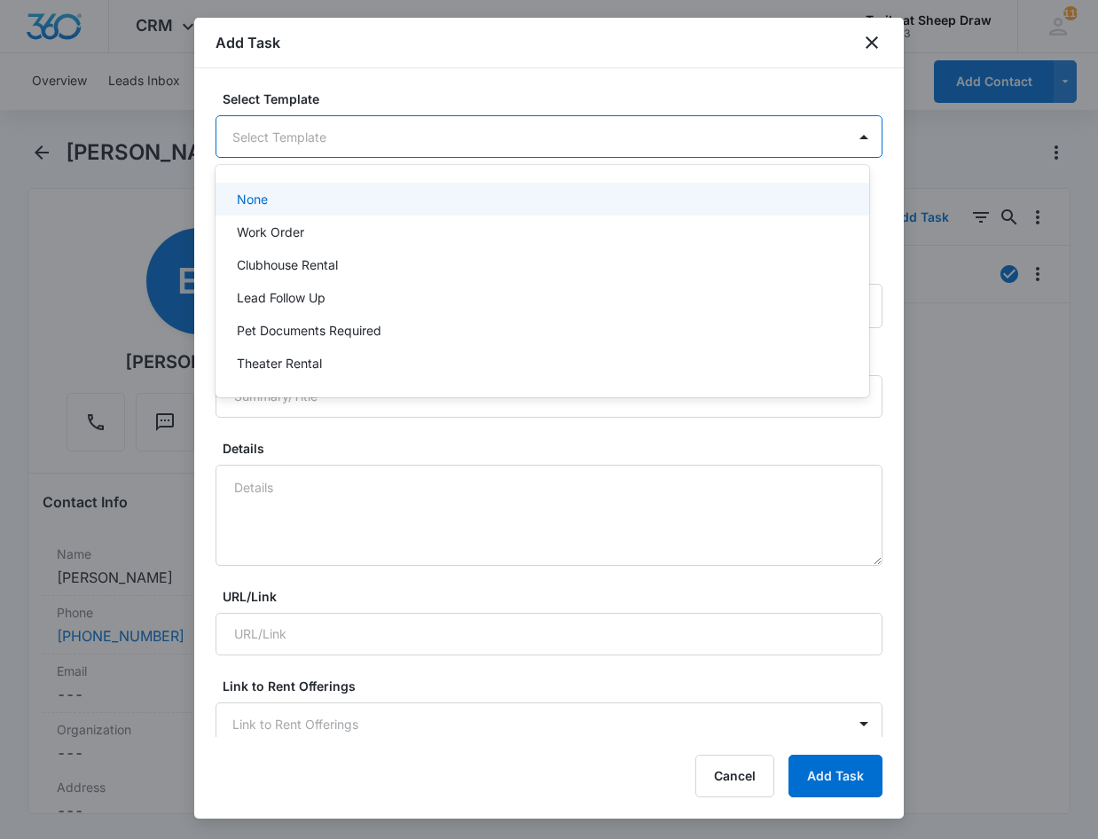
click at [365, 138] on body "CRM Apps Reputation Websites Forms CRM Email Social Content Ads Intelligence Fi…" at bounding box center [549, 419] width 1098 height 839
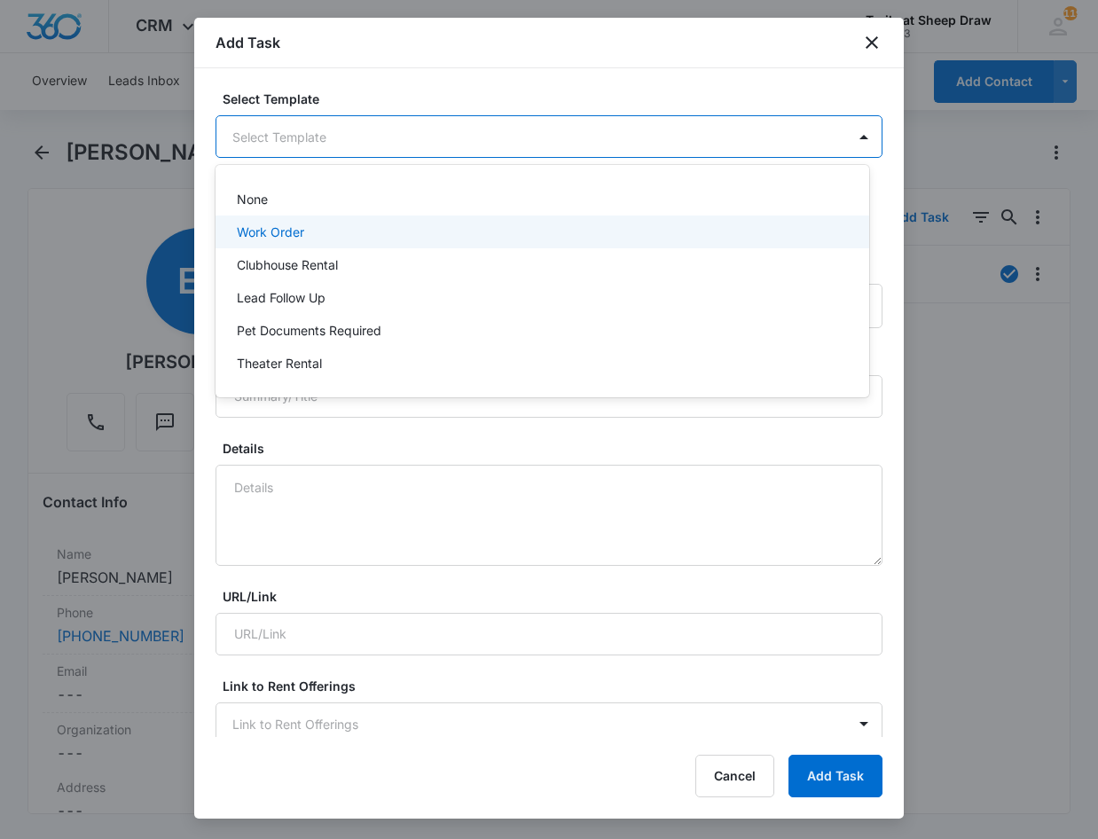
click at [338, 245] on div "Work Order" at bounding box center [542, 231] width 654 height 33
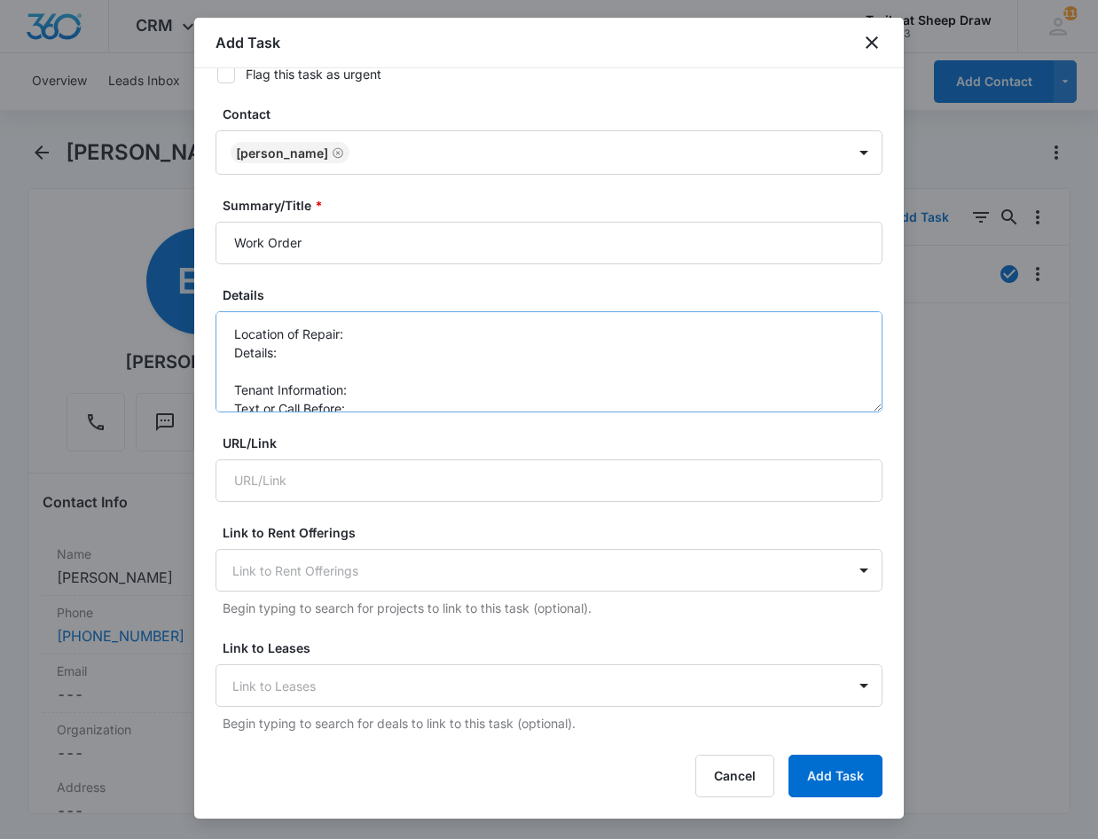
scroll to position [177, 0]
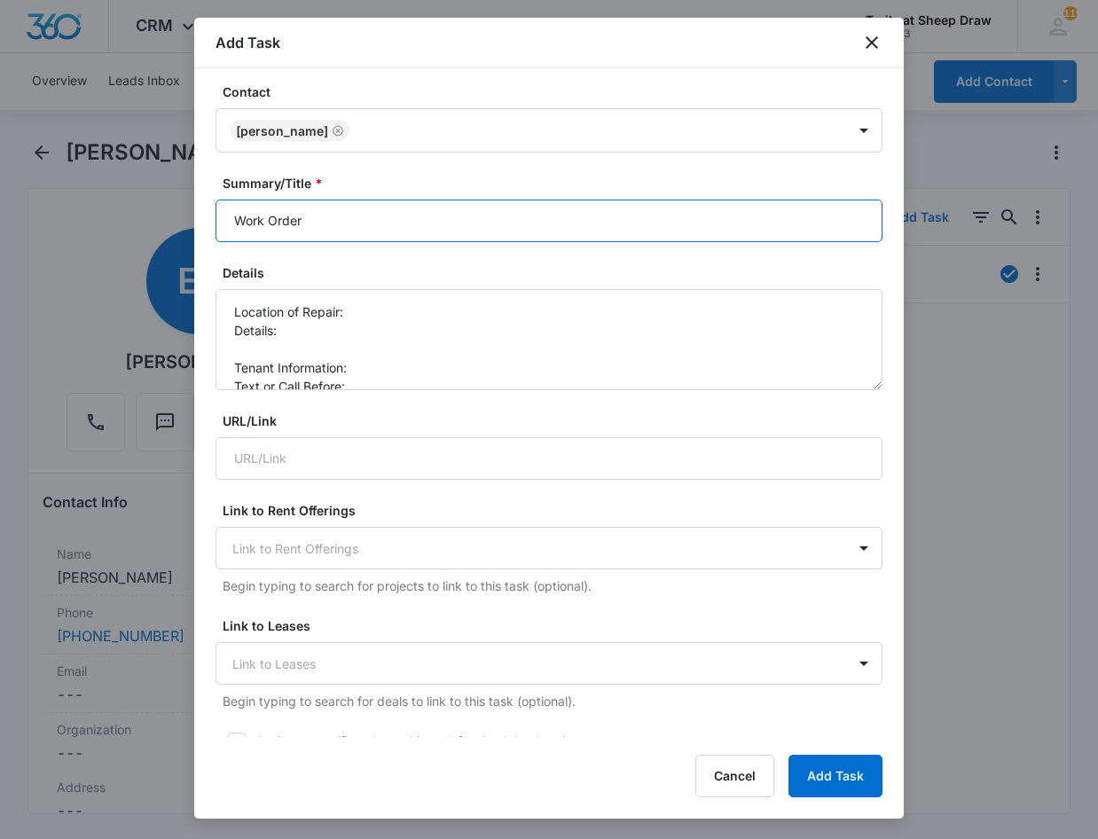
click at [239, 216] on input "Work Order" at bounding box center [548, 221] width 667 height 43
type input "R308 Work Order"
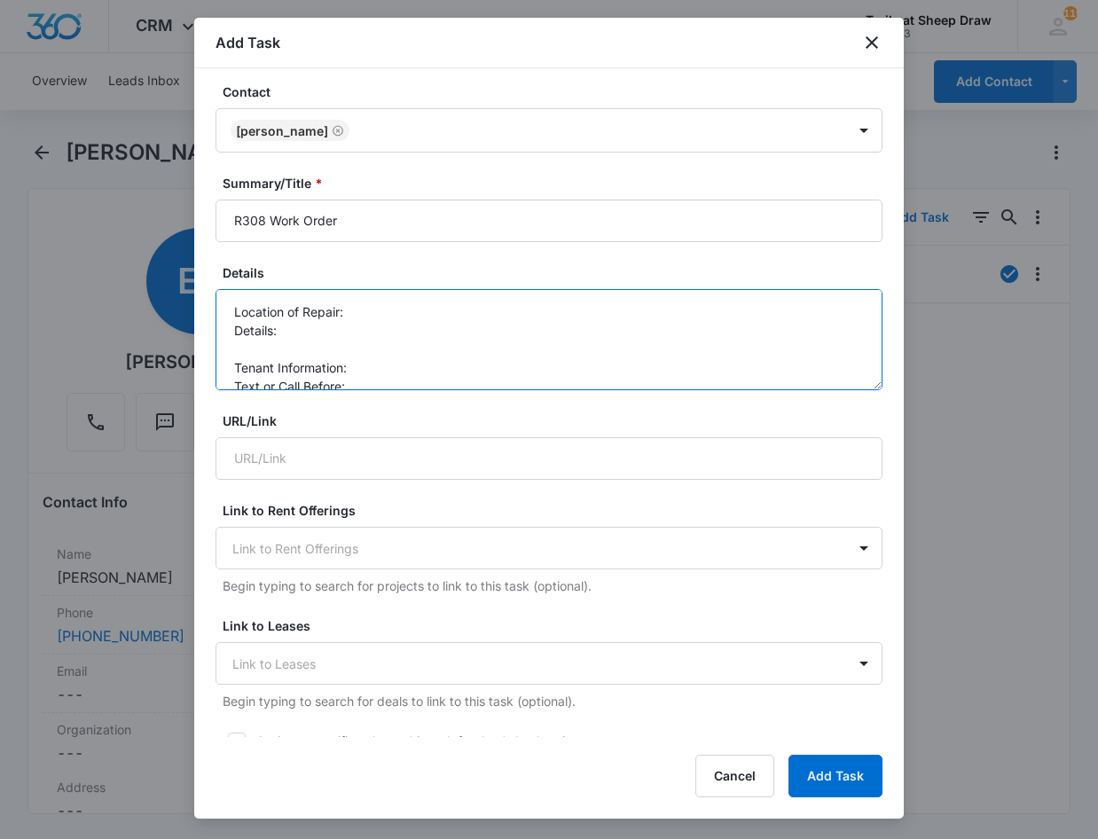
click at [369, 303] on textarea "Location of Repair: Details: Tenant Information: Text or Call Before:" at bounding box center [548, 339] width 667 height 101
click at [301, 339] on textarea "Location of Repair: Kitchen Details: Tenant Information: Text or Call Before:" at bounding box center [548, 339] width 667 height 101
click at [364, 372] on textarea "Location of Repair: Kitchen Details: Disposal Clogged Tenant Information: Text …" at bounding box center [548, 339] width 667 height 101
click at [364, 373] on textarea "Location of Repair: Kitchen Details: Disposal Clogged Tenant Information: 97047…" at bounding box center [548, 339] width 667 height 101
click at [365, 388] on textarea "Location of Repair: Kitchen Details: Disposal Clogged Tenant Information: 97047…" at bounding box center [548, 339] width 667 height 101
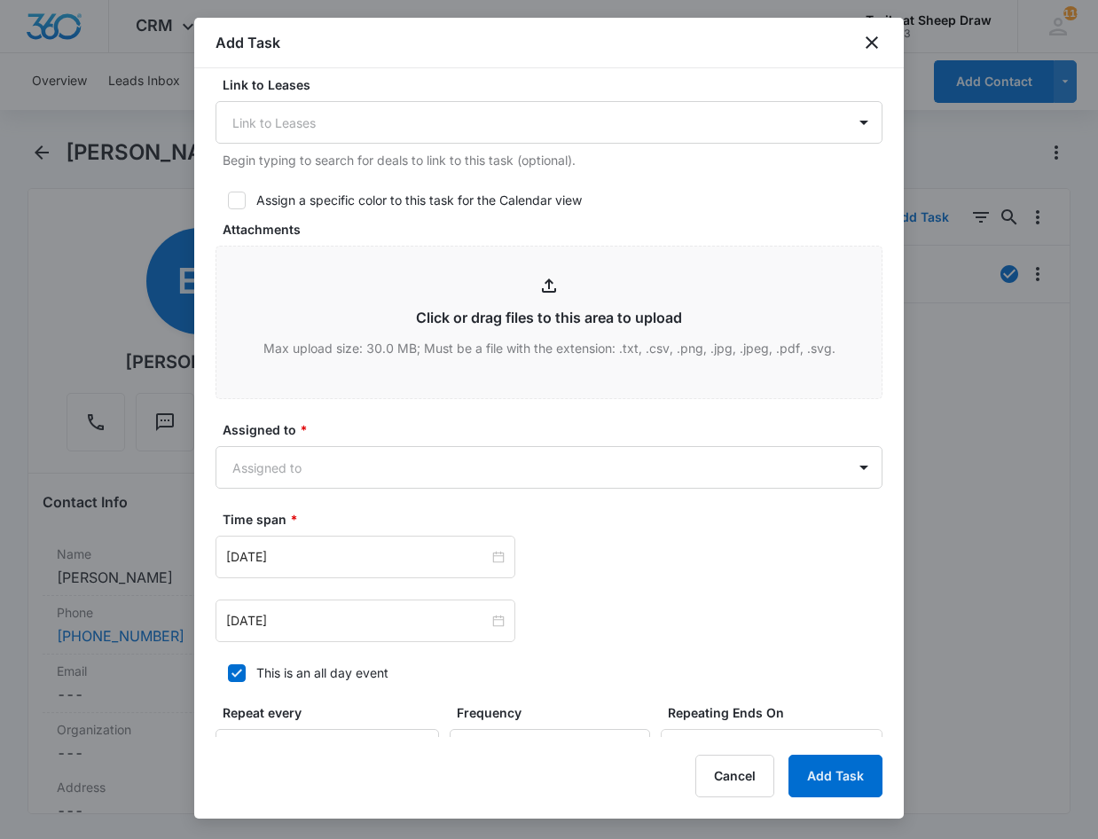
scroll to position [887, 0]
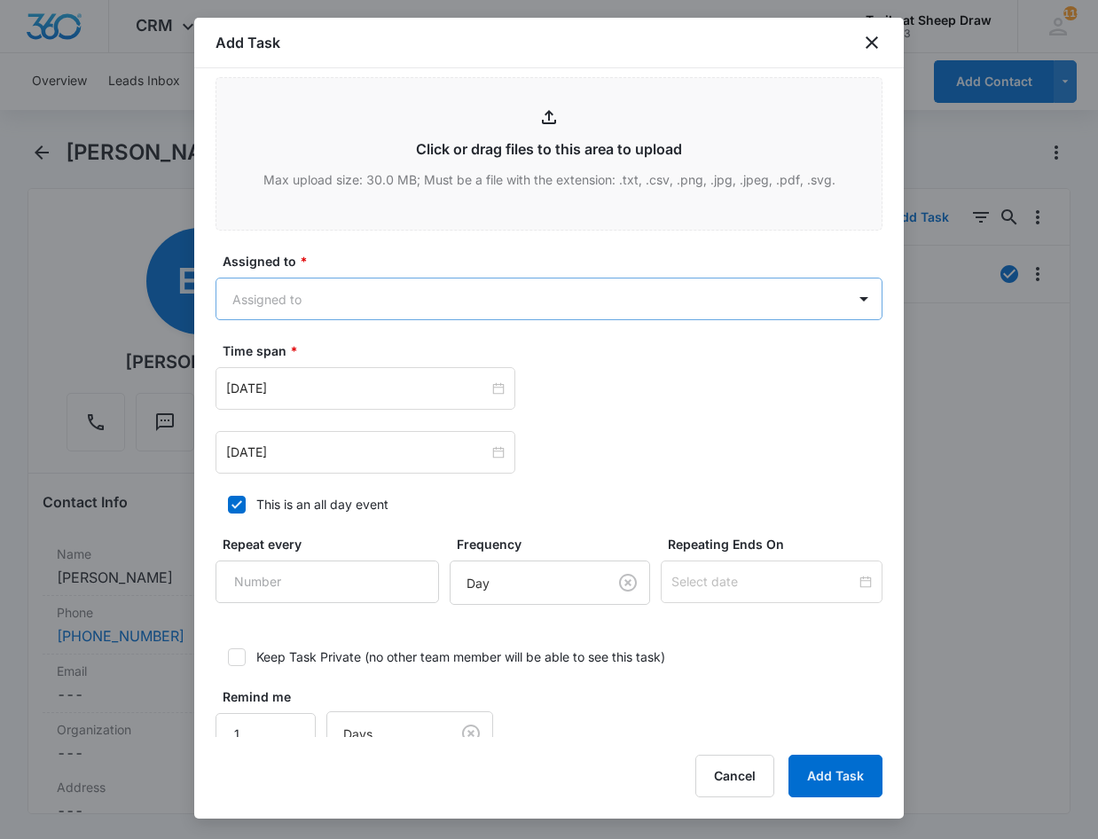
type textarea "Location of Repair: Kitchen Details: Disposal Clogged Tenant Information: 97047…"
click at [378, 297] on body "CRM Apps Reputation Websites Forms CRM Email Social Content Ads Intelligence Fi…" at bounding box center [549, 419] width 1098 height 839
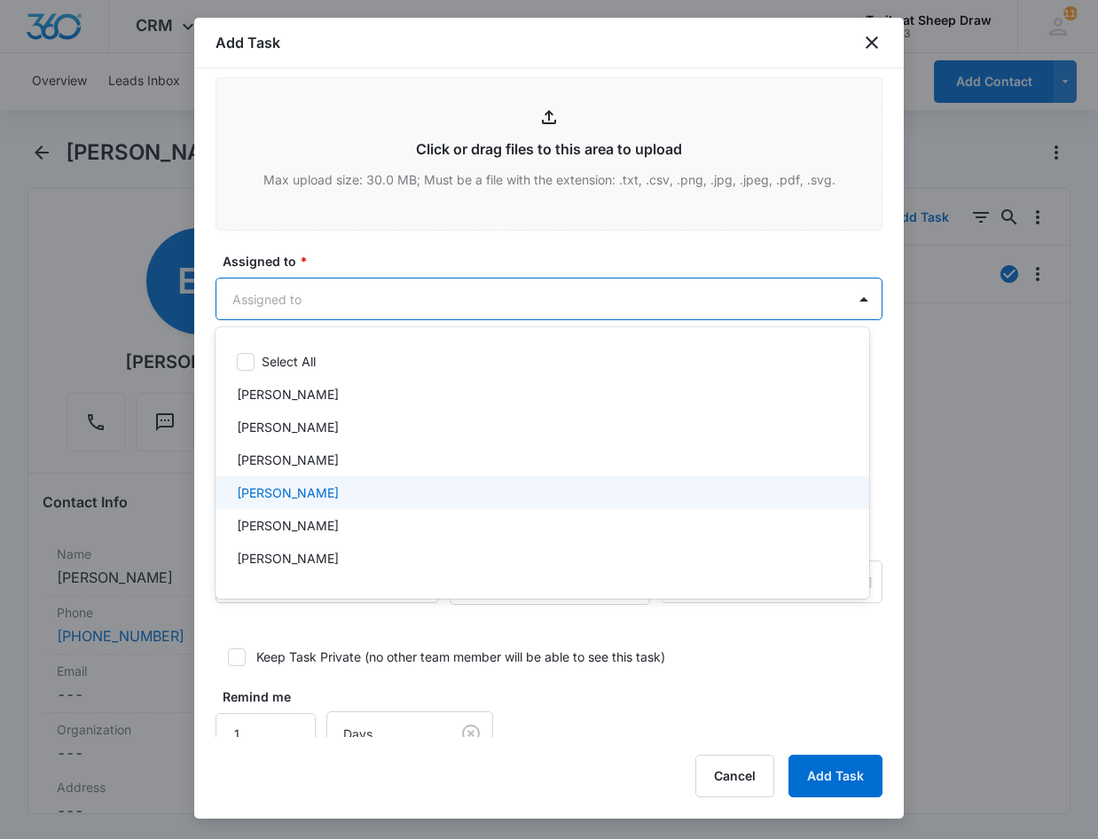
click at [345, 481] on div "Edgar Jimenez" at bounding box center [542, 492] width 654 height 33
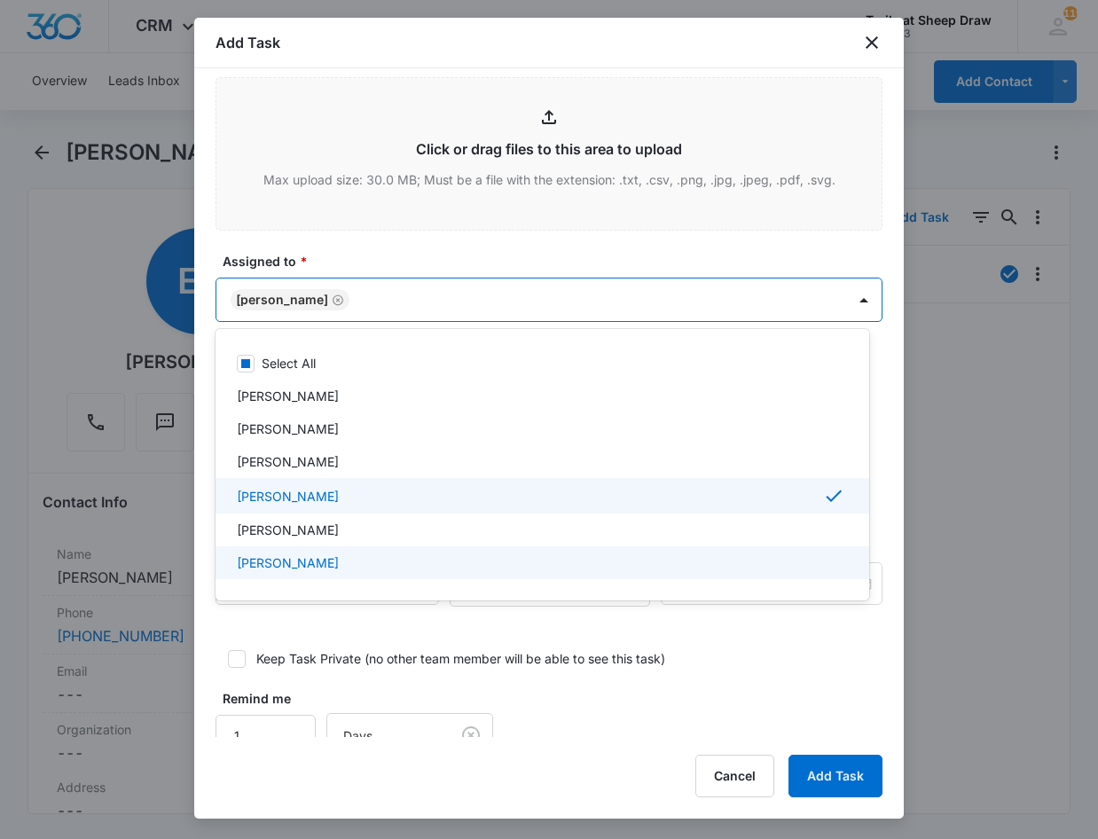
click at [339, 557] on p "Ethan Esparza-Escobar" at bounding box center [288, 562] width 102 height 19
click at [217, 638] on div at bounding box center [549, 419] width 1098 height 839
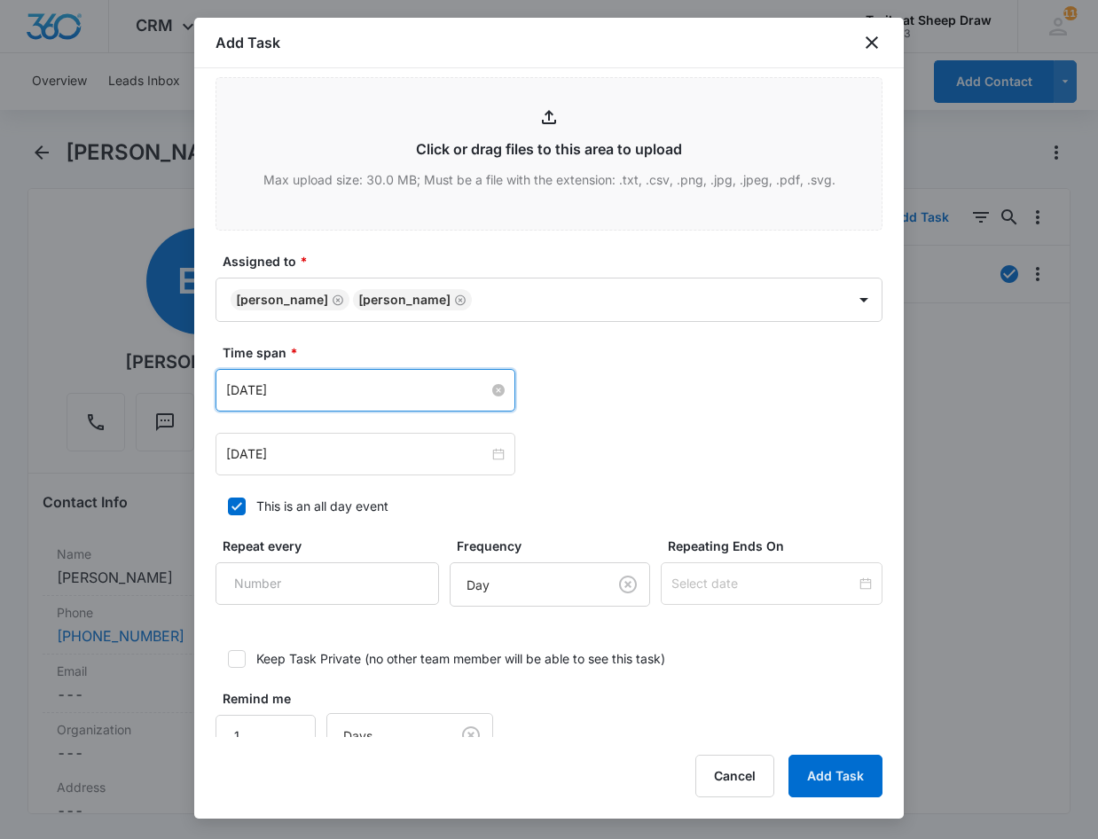
click at [452, 380] on input "Mar 9, 2023" at bounding box center [357, 390] width 262 height 20
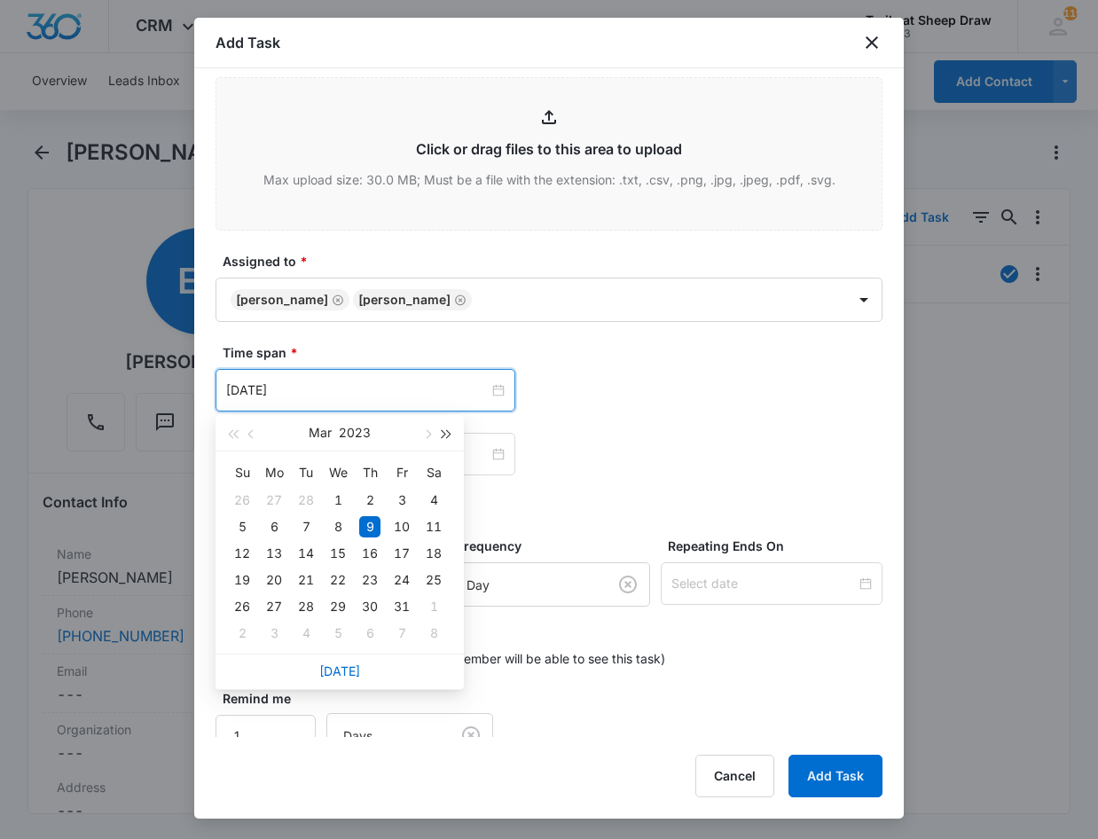
click at [455, 433] on button "button" at bounding box center [447, 432] width 20 height 35
click at [430, 434] on span "button" at bounding box center [426, 434] width 9 height 9
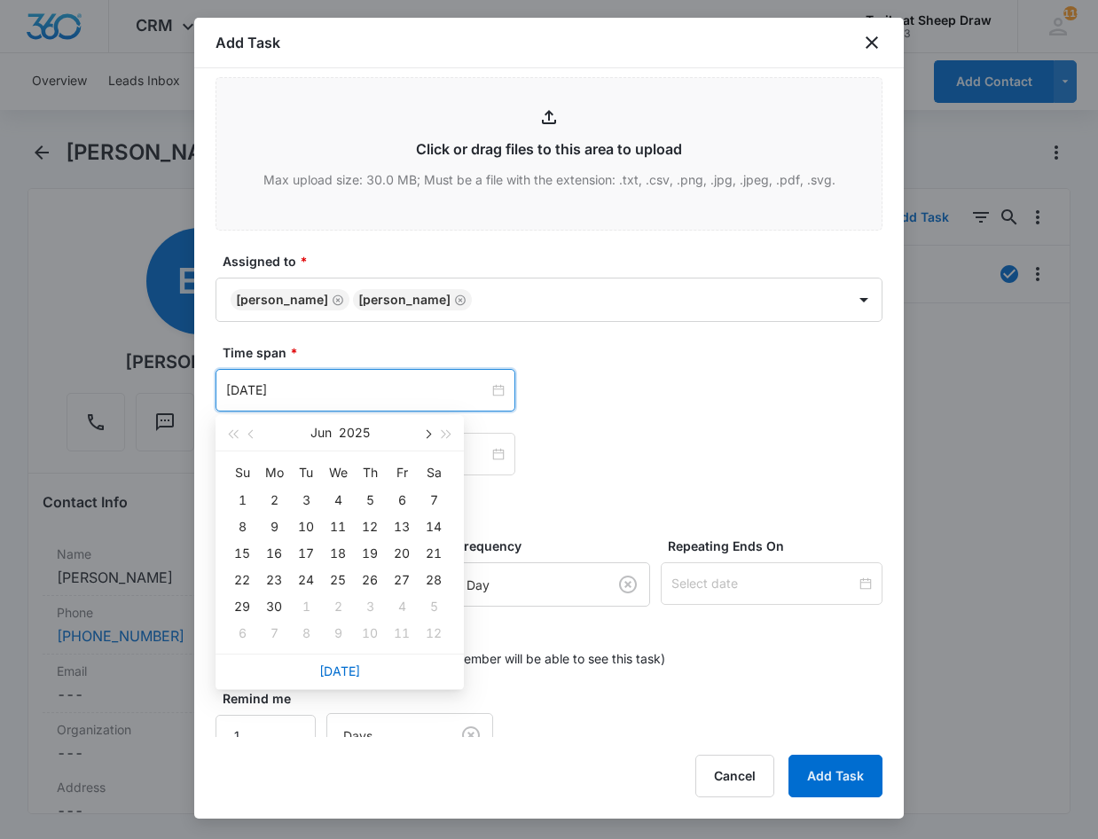
click at [430, 433] on span "button" at bounding box center [426, 434] width 9 height 9
click at [430, 432] on button "button" at bounding box center [427, 432] width 20 height 35
type input "Aug 12, 2025"
click at [308, 553] on div "12" at bounding box center [305, 553] width 21 height 21
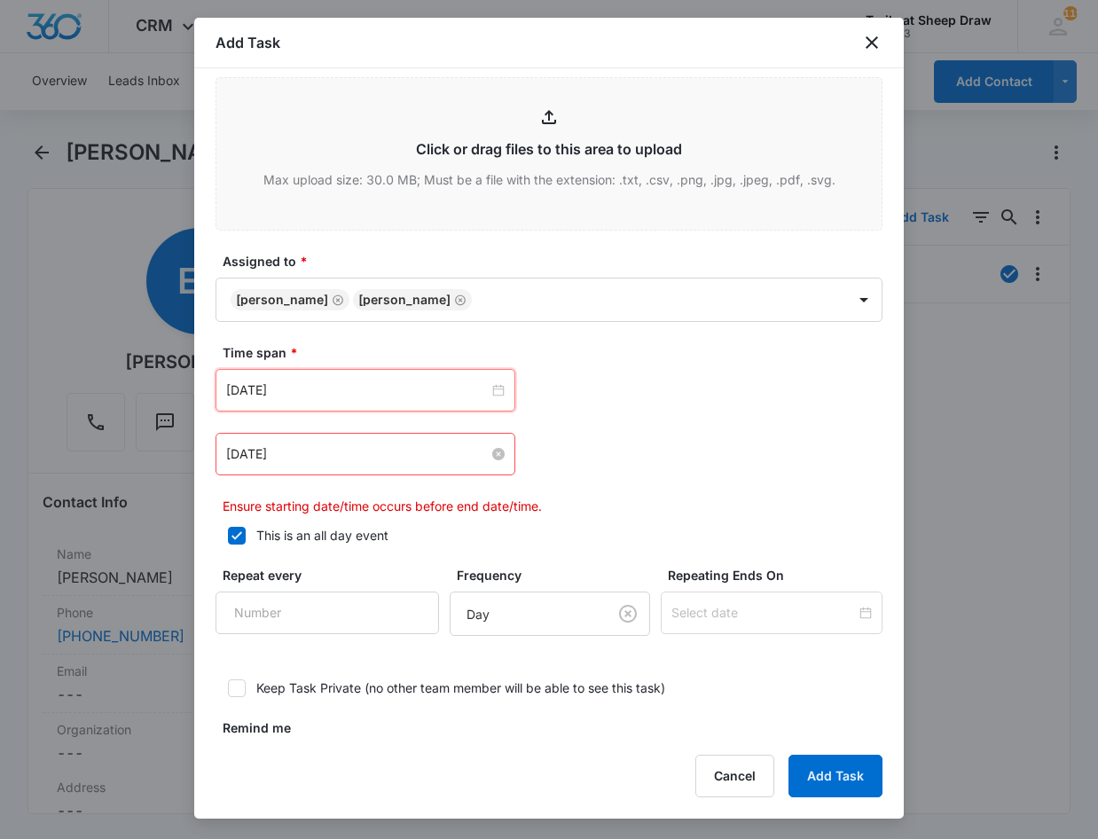
click at [490, 447] on div "Mar 9, 2023" at bounding box center [365, 454] width 278 height 20
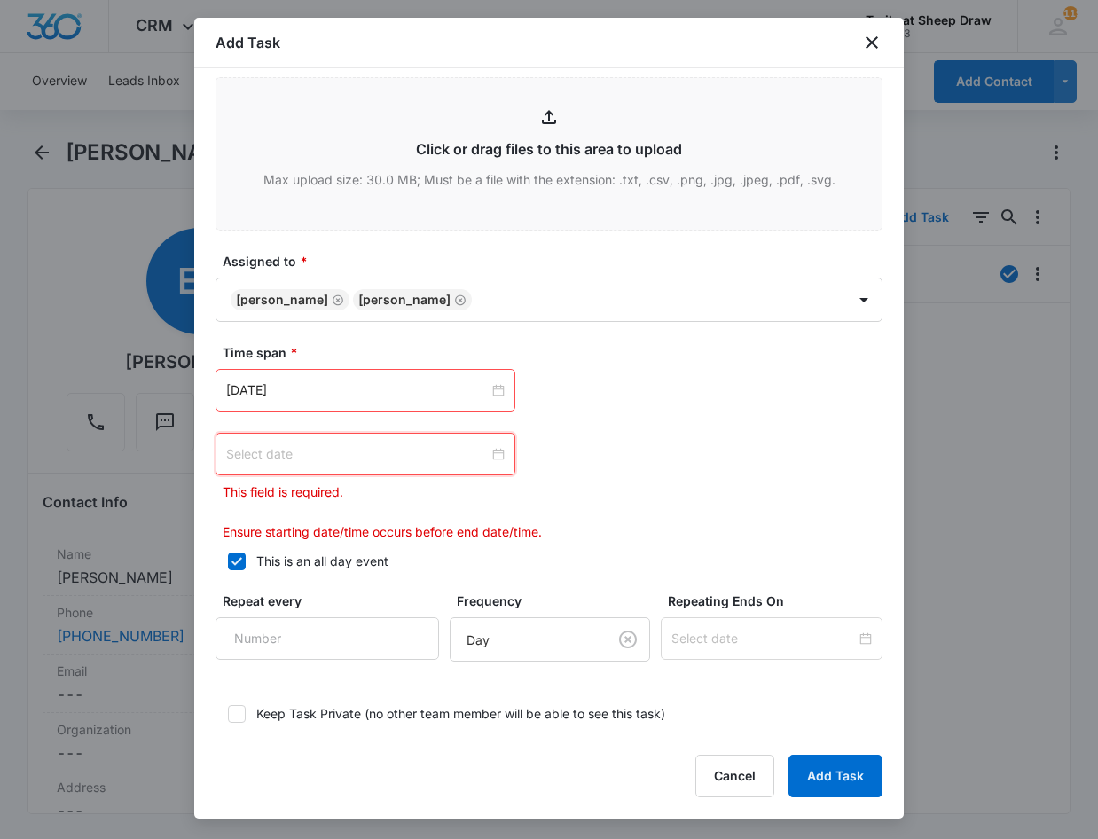
click at [480, 459] on input at bounding box center [357, 454] width 262 height 20
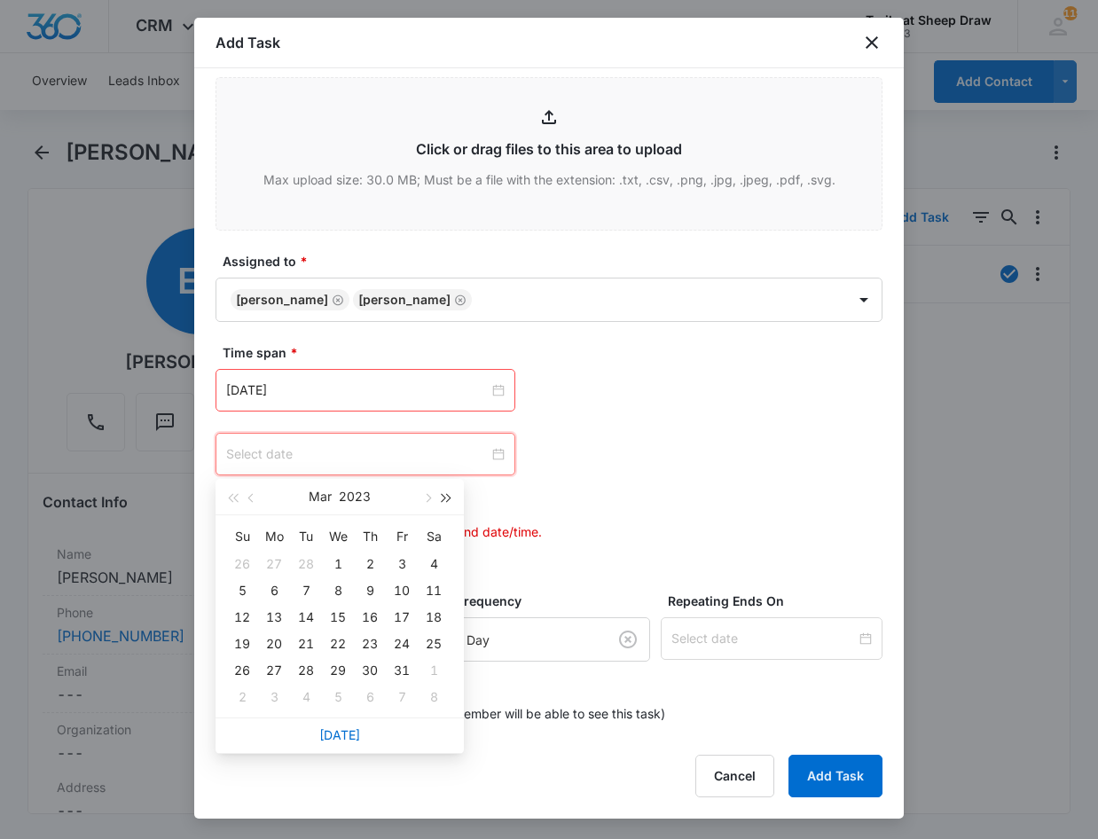
click at [451, 488] on button "button" at bounding box center [447, 496] width 20 height 35
click at [447, 494] on span "button" at bounding box center [447, 498] width 9 height 9
click at [446, 494] on span "button" at bounding box center [447, 498] width 9 height 9
click at [234, 499] on span "button" at bounding box center [232, 498] width 9 height 9
click at [425, 495] on span "button" at bounding box center [426, 498] width 9 height 9
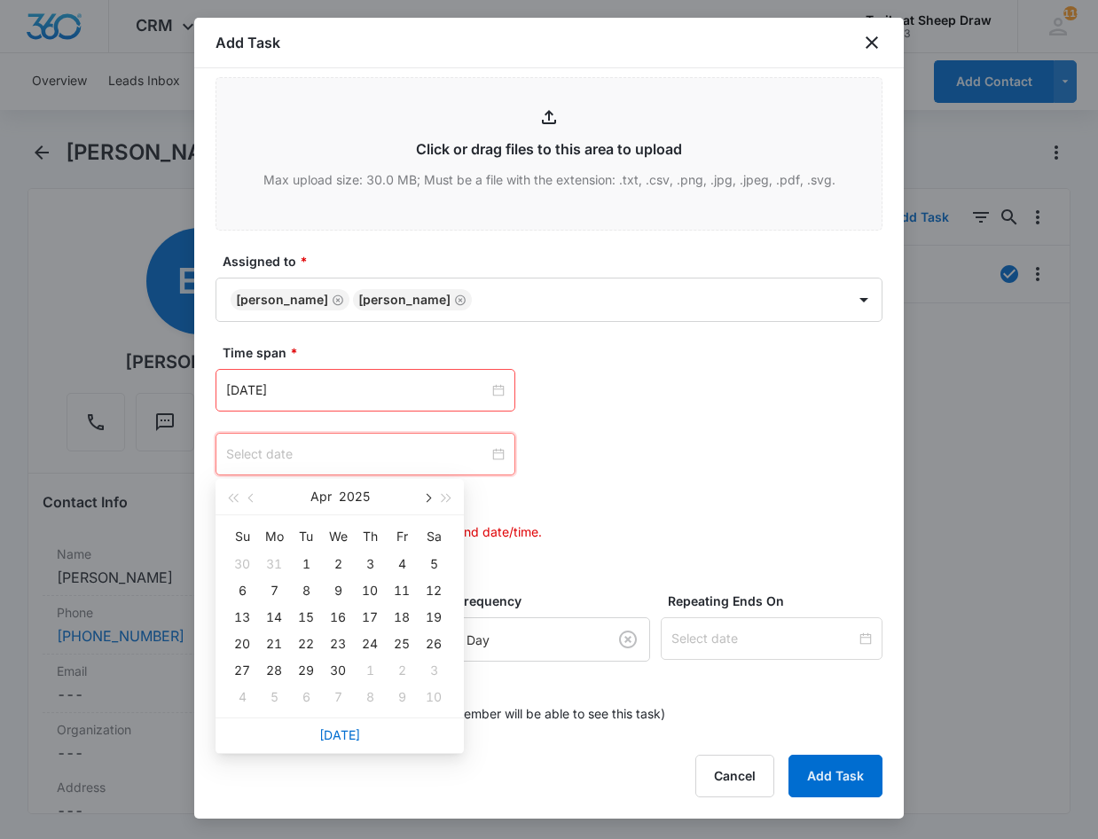
click at [426, 495] on span "button" at bounding box center [426, 498] width 9 height 9
click at [426, 496] on span "button" at bounding box center [426, 498] width 9 height 9
type input "Aug 14, 2025"
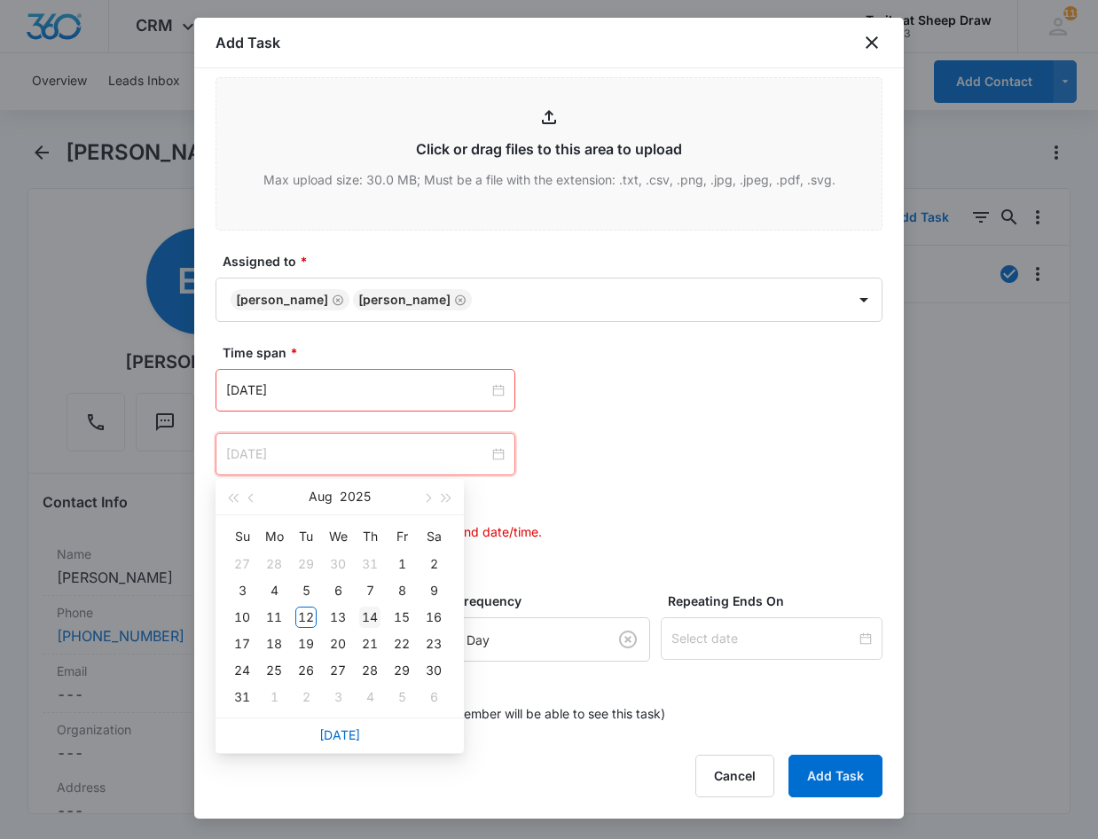
click at [374, 617] on div "14" at bounding box center [369, 617] width 21 height 21
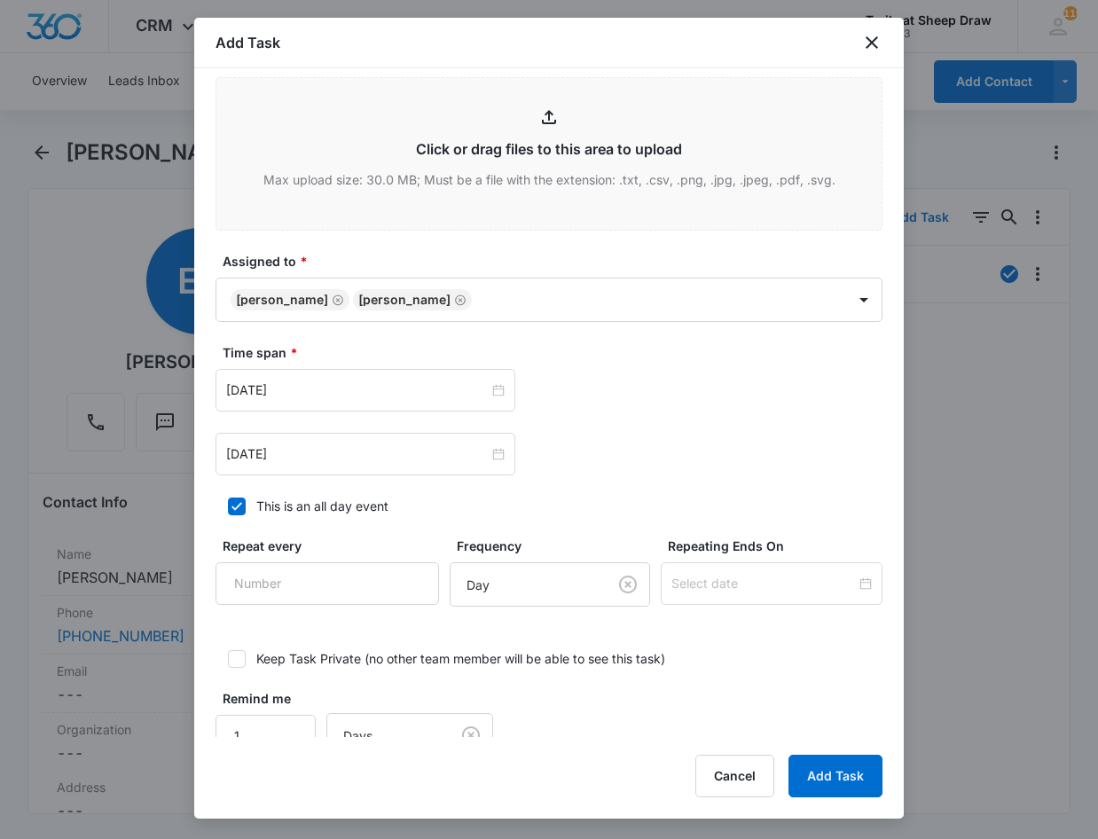
click at [578, 502] on label "This is an all day event" at bounding box center [548, 506] width 667 height 19
click at [228, 502] on input "This is an all day event" at bounding box center [221, 506] width 12 height 12
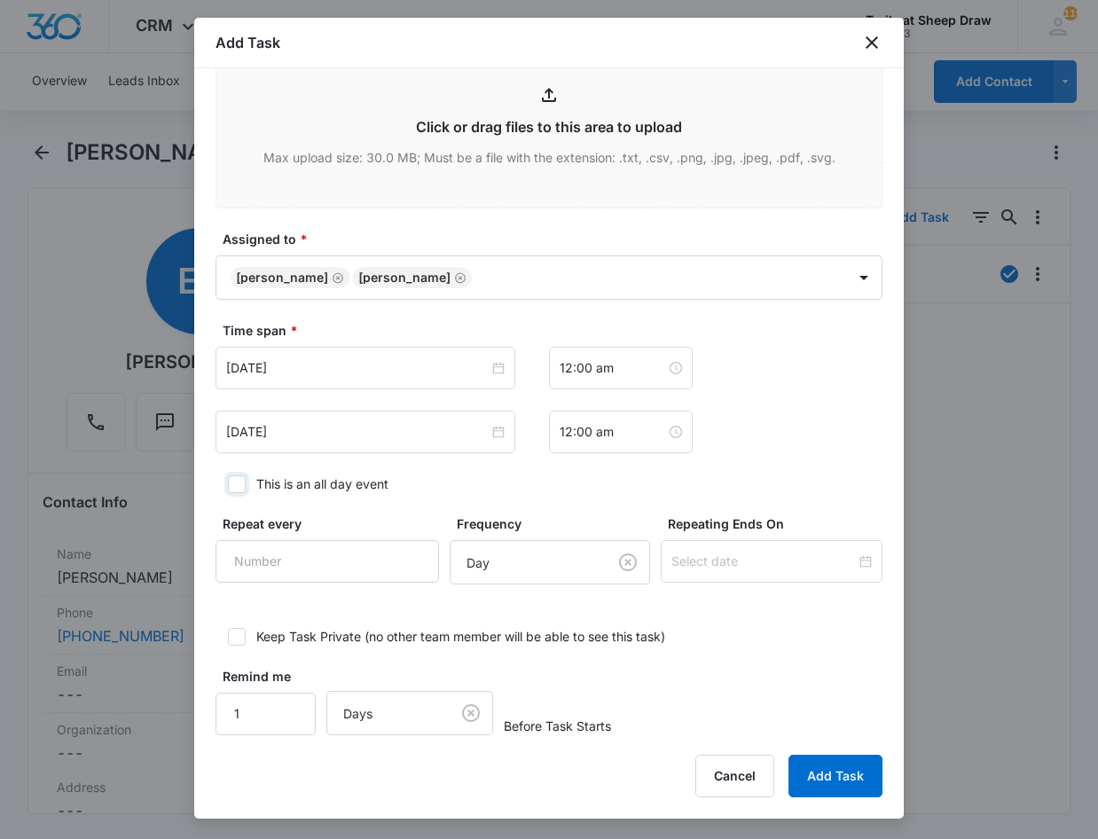
scroll to position [928, 0]
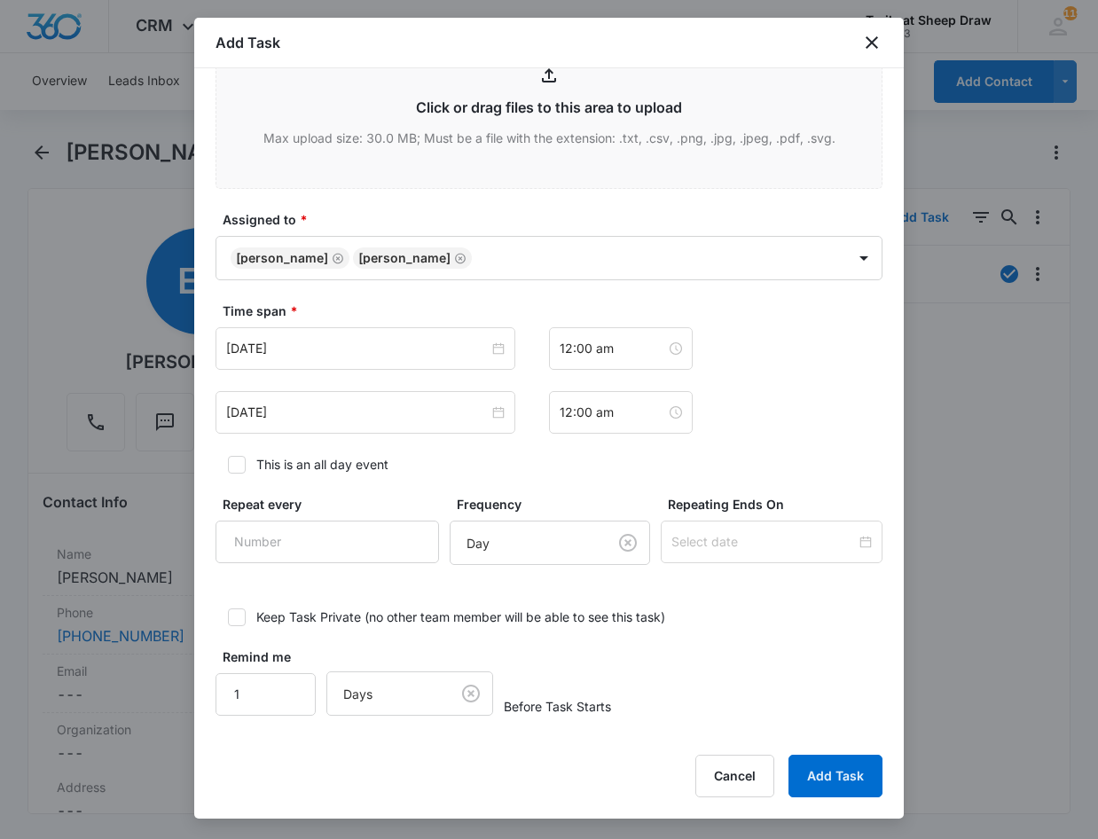
click at [238, 462] on icon at bounding box center [237, 465] width 16 height 16
click at [228, 462] on input "This is an all day event" at bounding box center [221, 464] width 12 height 12
checkbox input "true"
click at [850, 773] on button "Add Task" at bounding box center [835, 776] width 94 height 43
